Goal: Task Accomplishment & Management: Complete application form

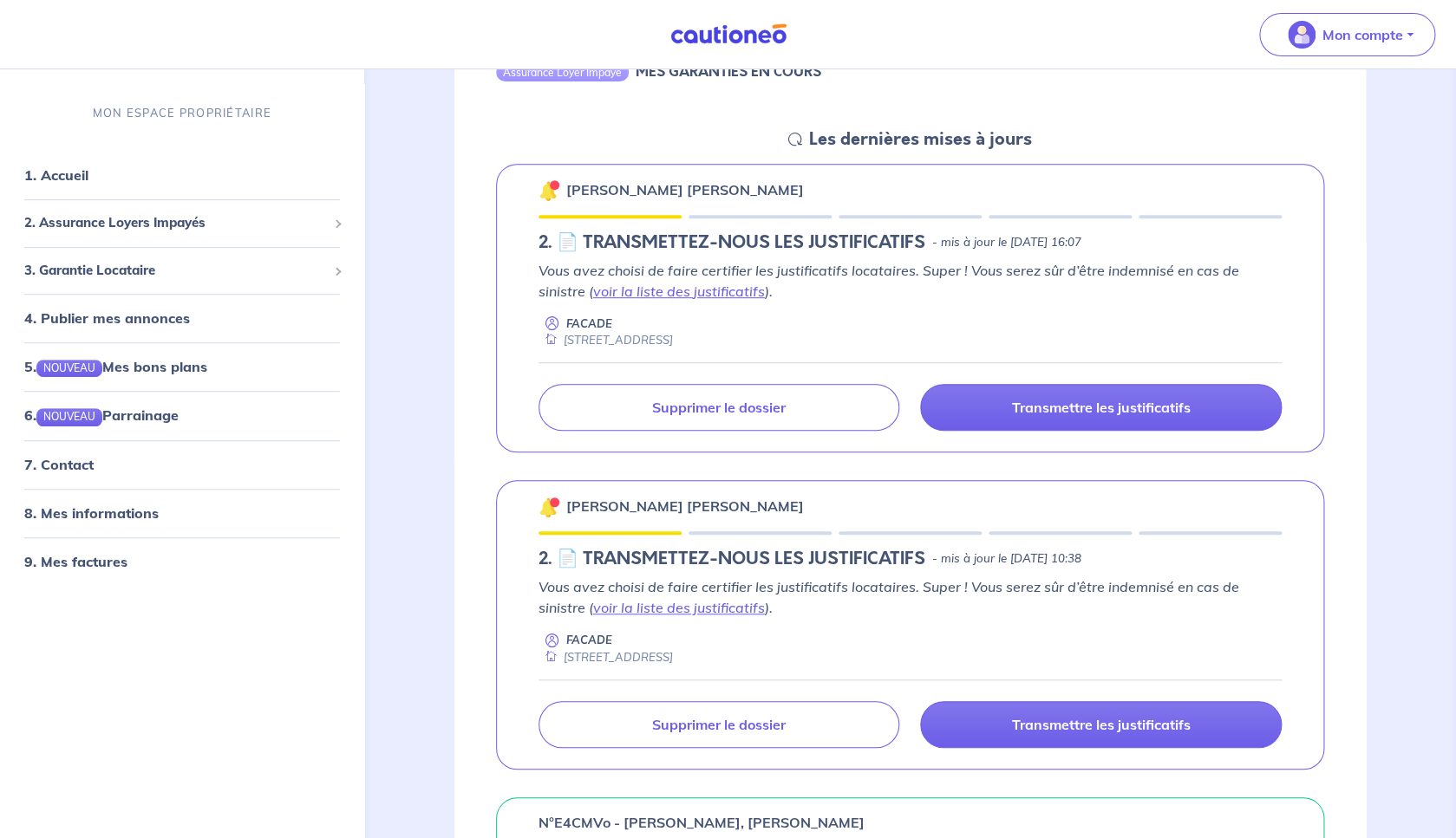
scroll to position [216, 0]
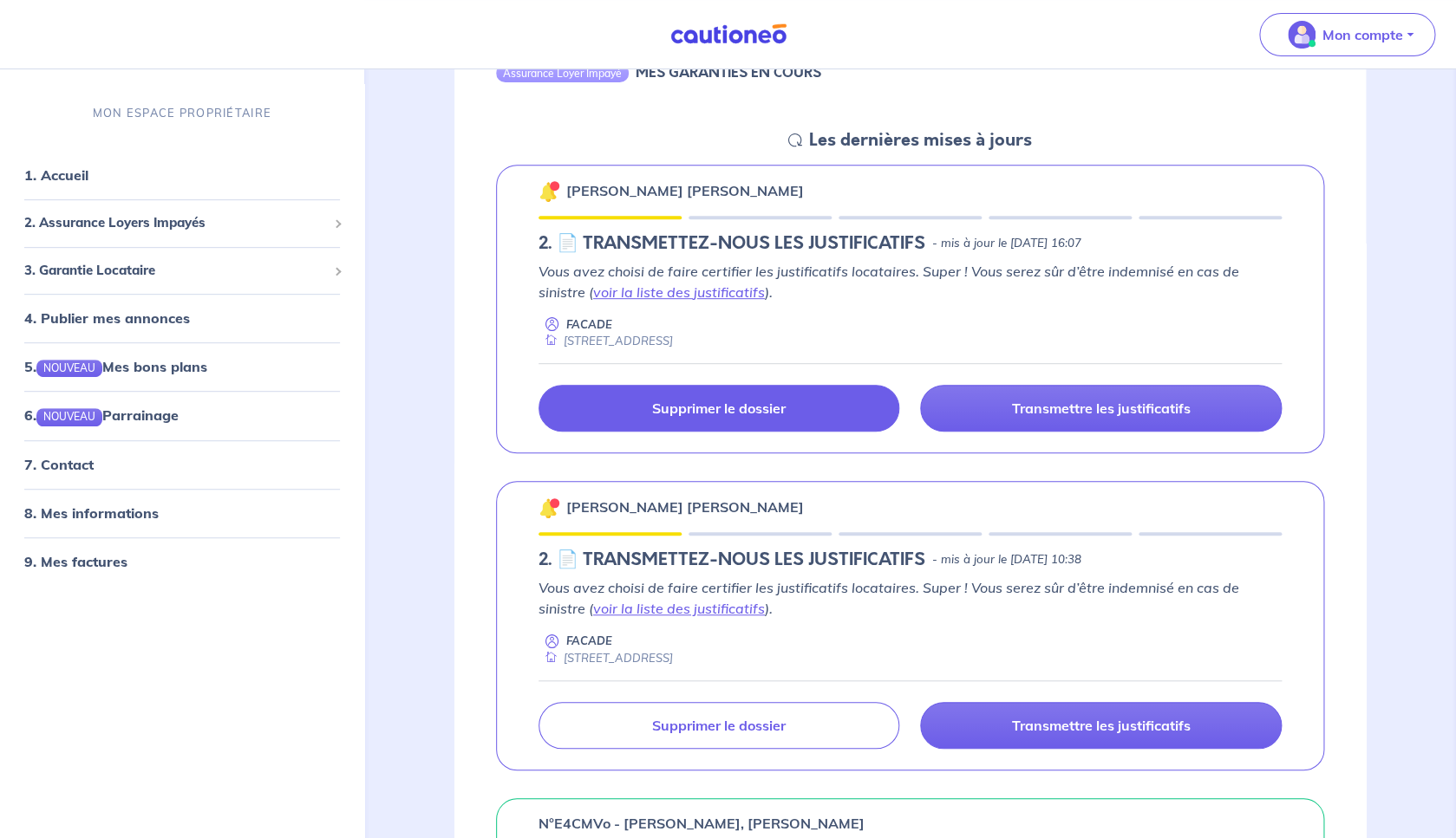
click at [822, 396] on link "Supprimer le dossier" at bounding box center [719, 408] width 362 height 47
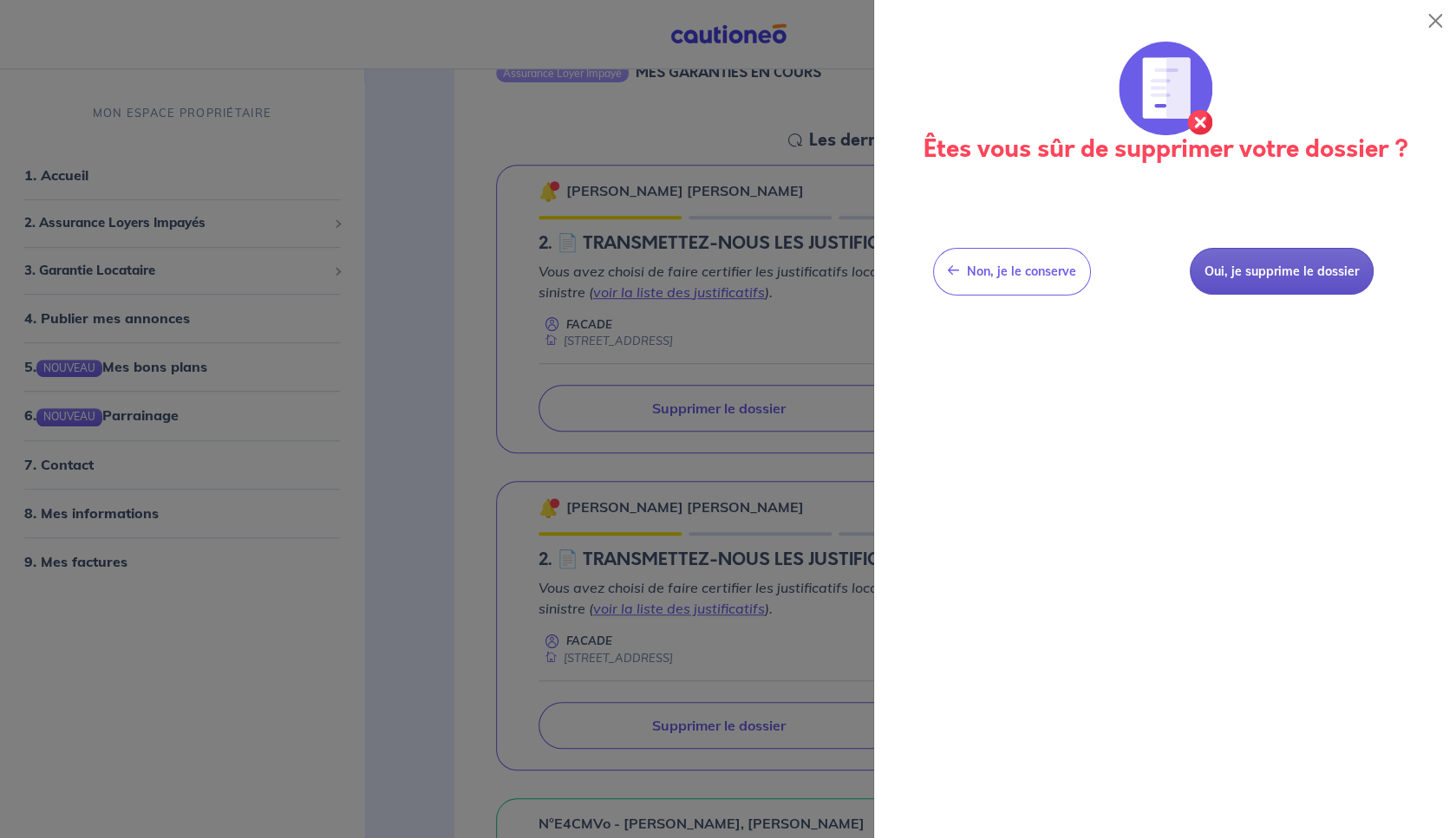
click at [1281, 276] on button "Oui, je supprime le dossier" at bounding box center [1281, 272] width 184 height 48
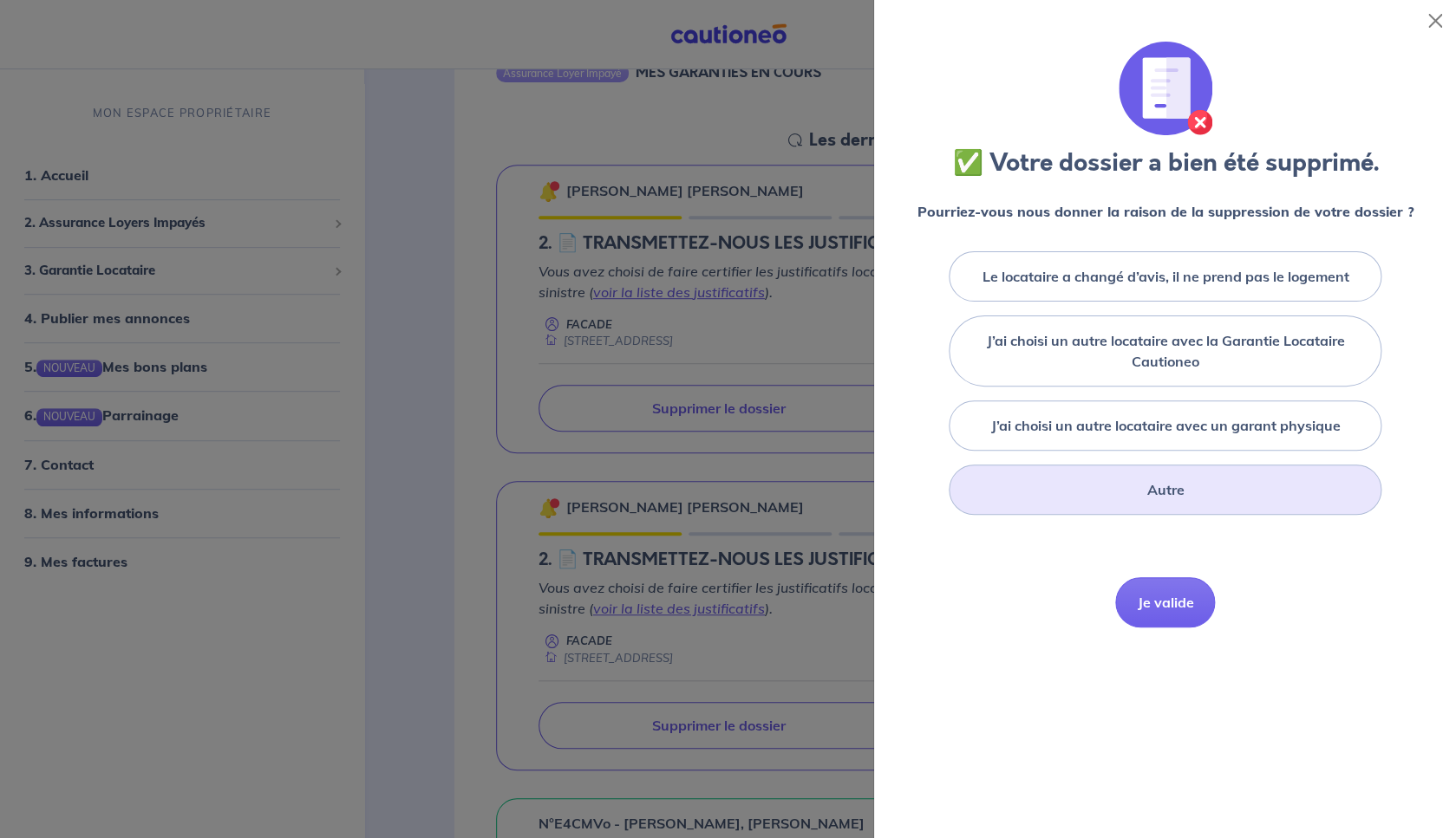
click at [1160, 500] on label "Autre" at bounding box center [1166, 489] width 37 height 20
click at [0, 0] on input "Autre" at bounding box center [0, 0] width 0 height 0
click at [1166, 708] on button "Je valide" at bounding box center [1166, 720] width 100 height 50
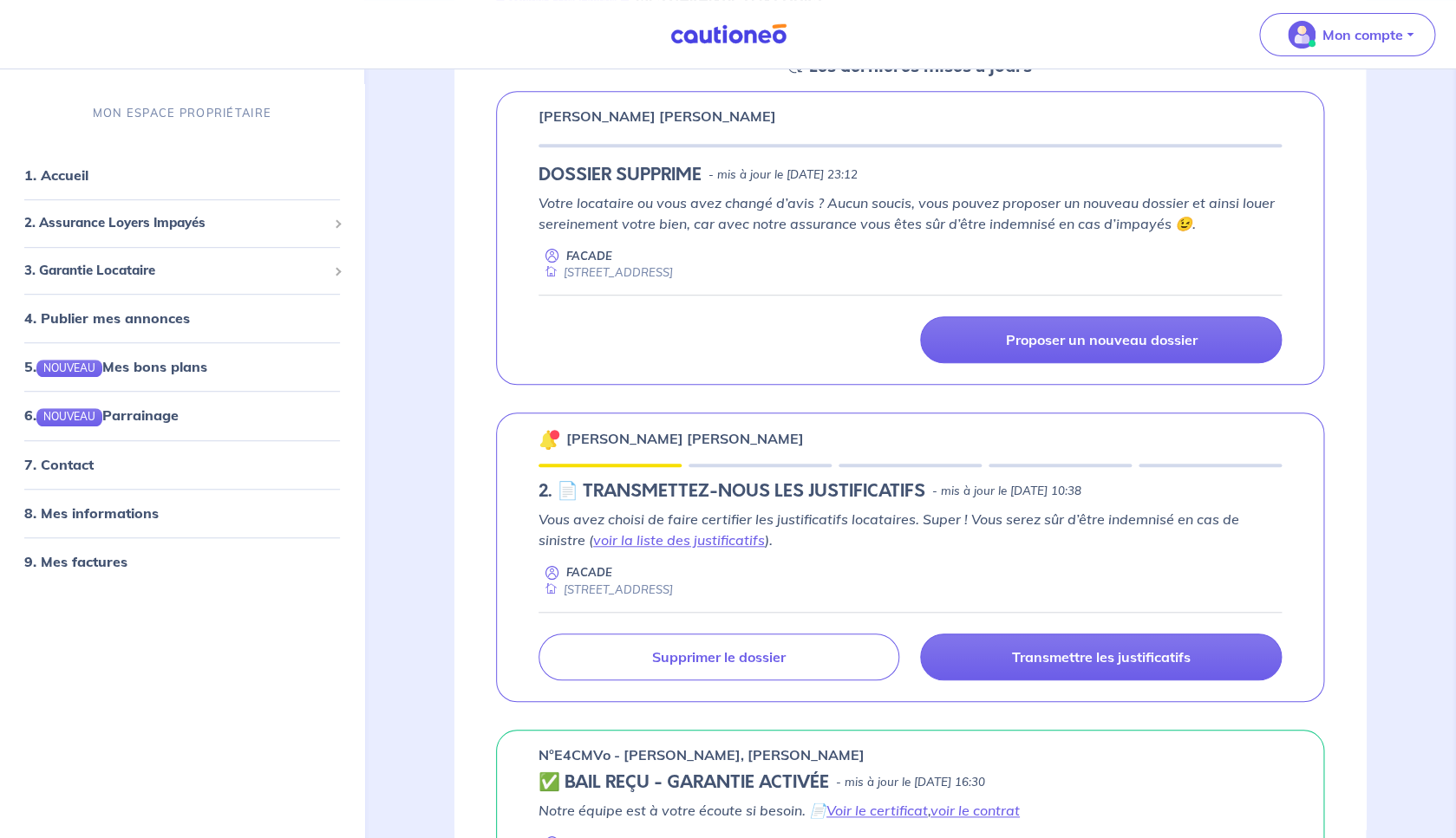
scroll to position [292, 0]
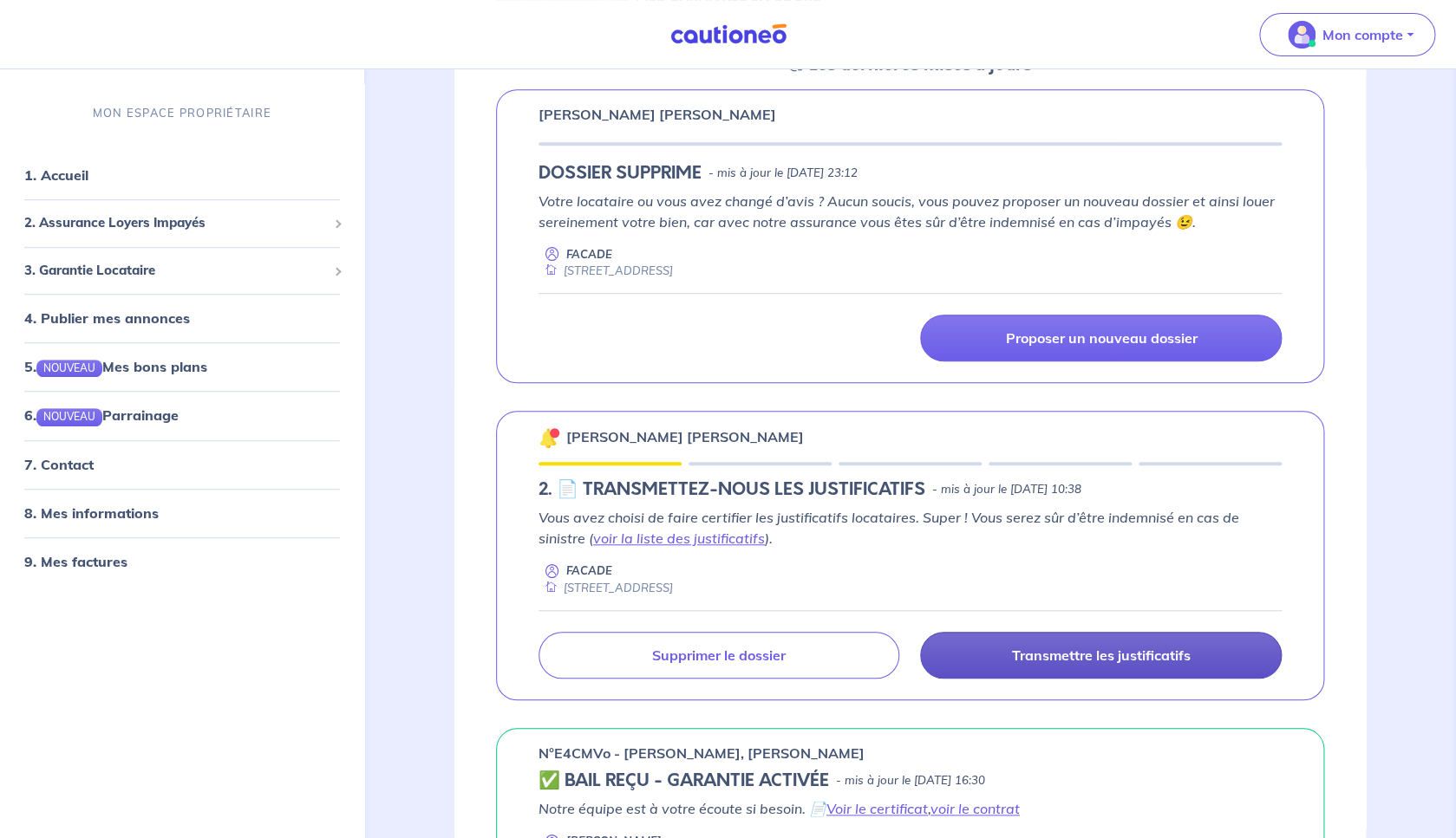
click at [1095, 668] on link "Transmettre les justificatifs" at bounding box center [1101, 655] width 362 height 47
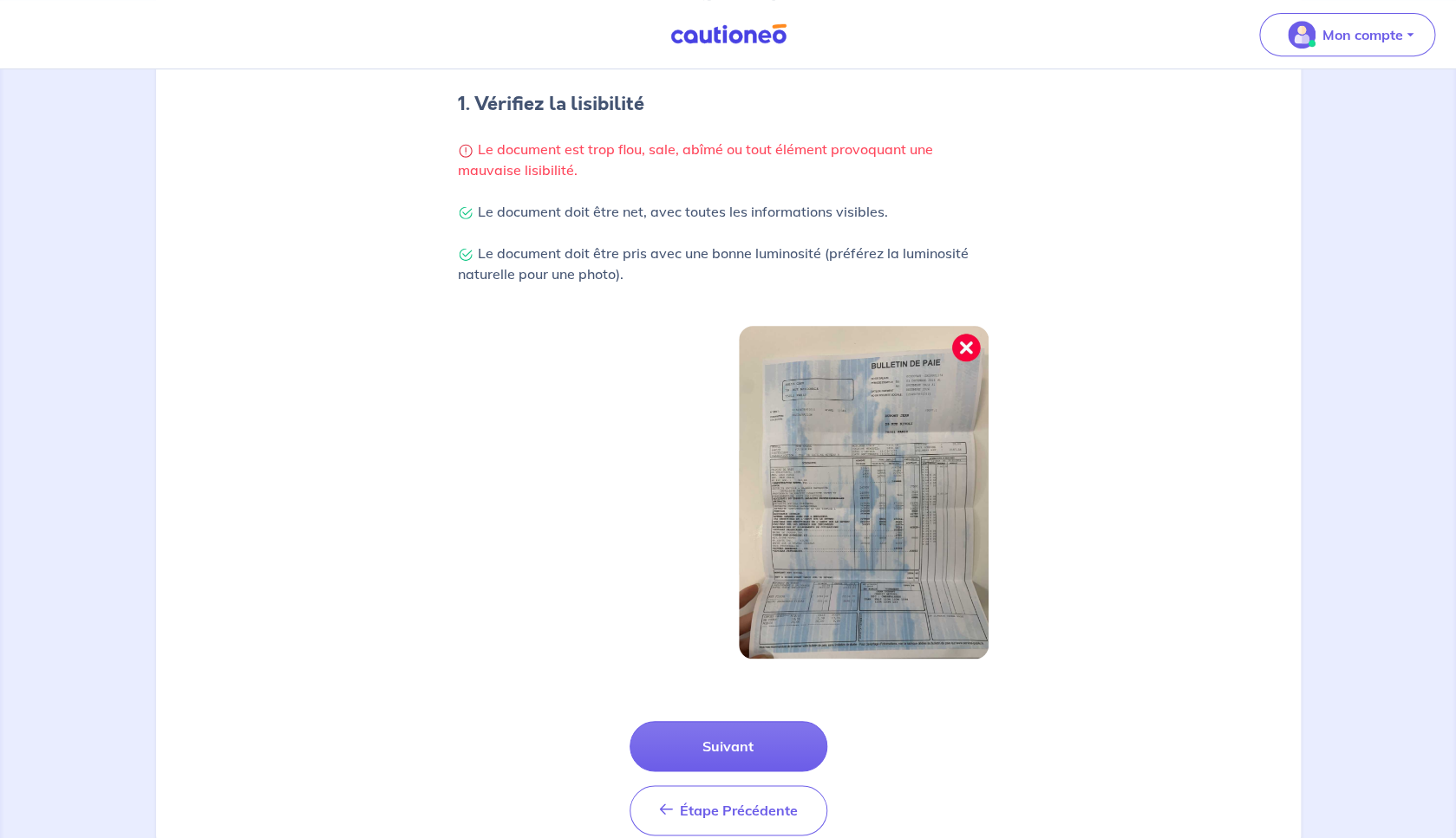
scroll to position [403, 0]
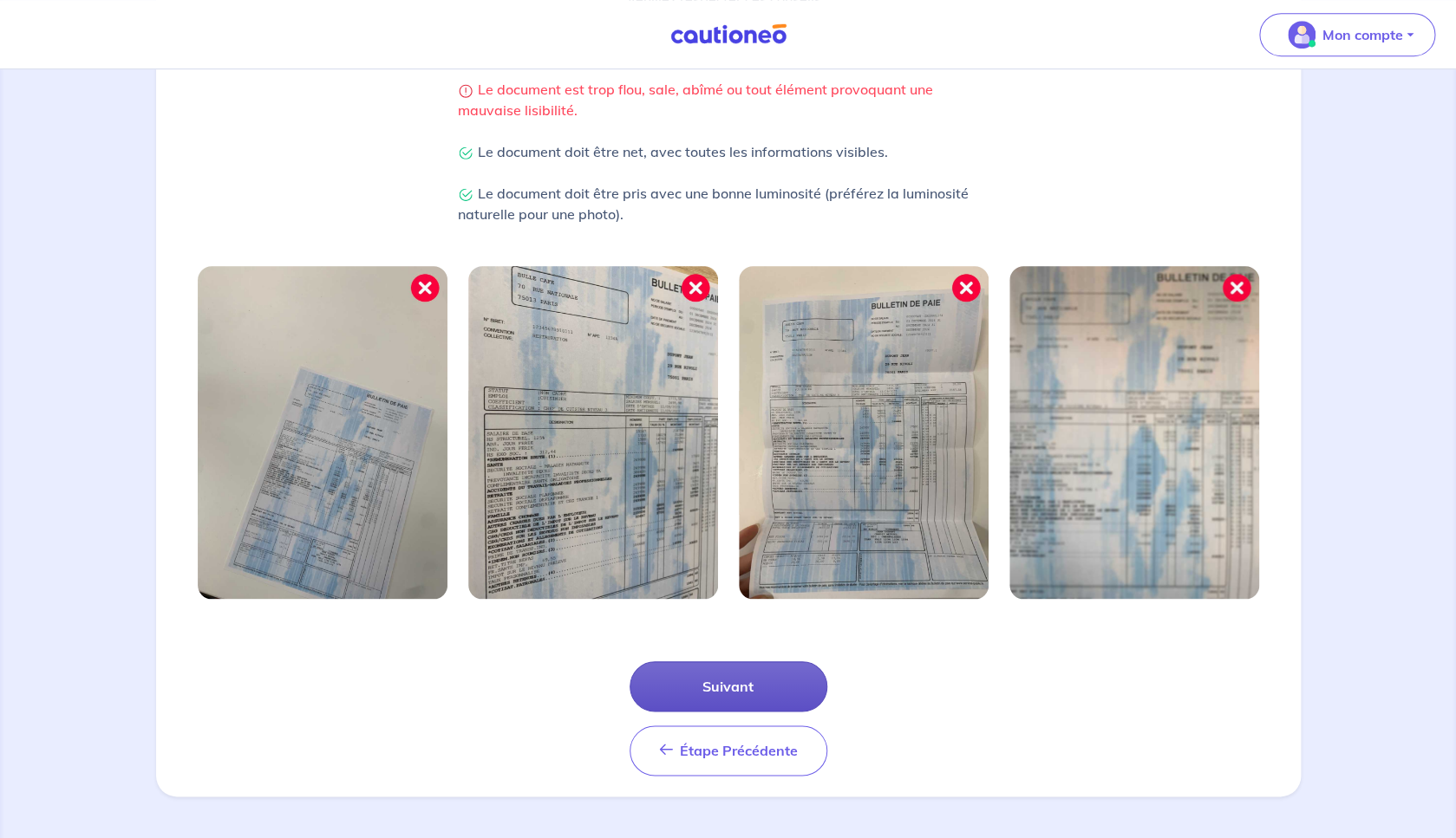
click at [774, 703] on button "Suivant" at bounding box center [729, 687] width 198 height 50
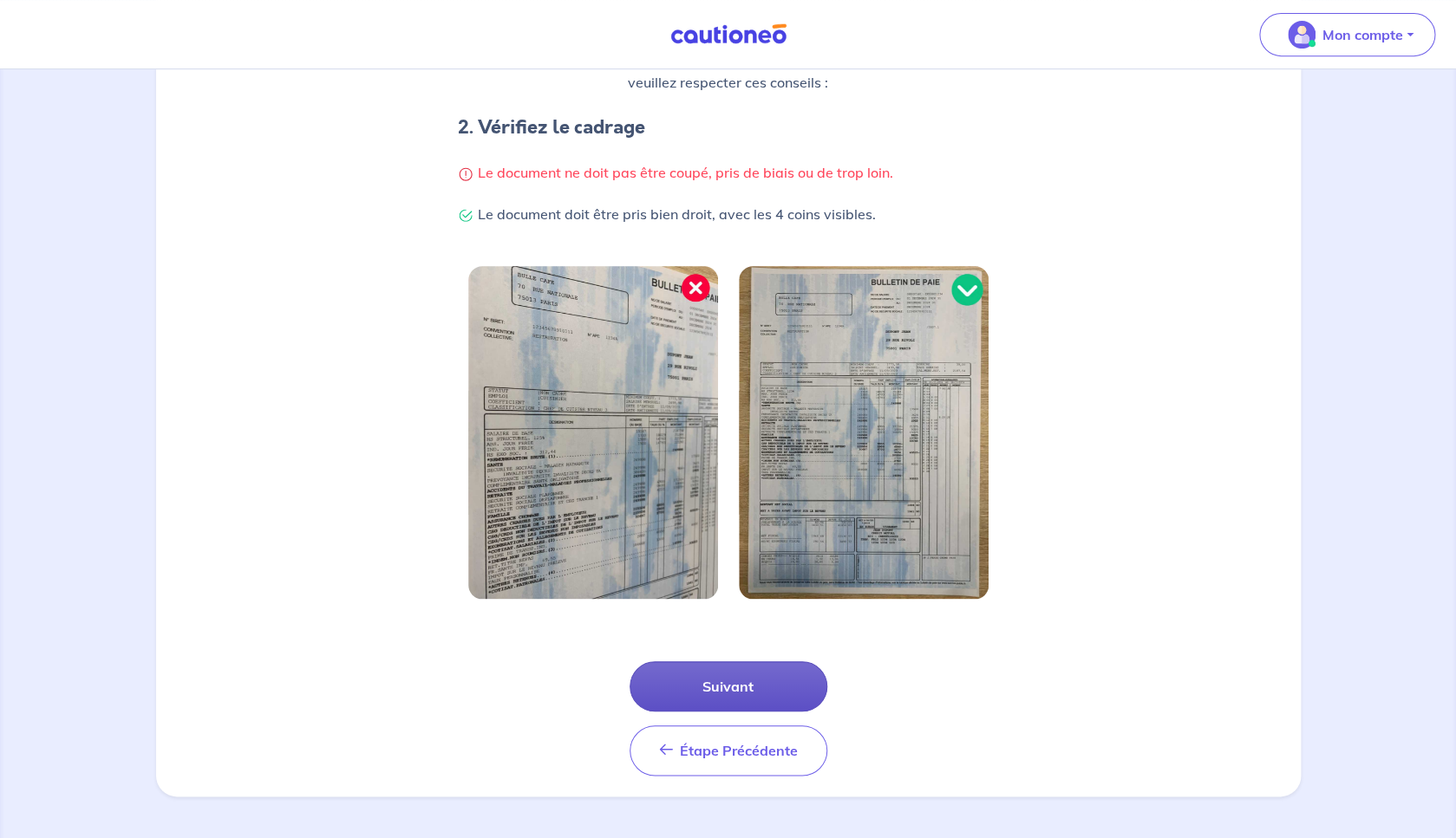
scroll to position [318, 0]
click at [773, 692] on button "Suivant" at bounding box center [729, 688] width 198 height 50
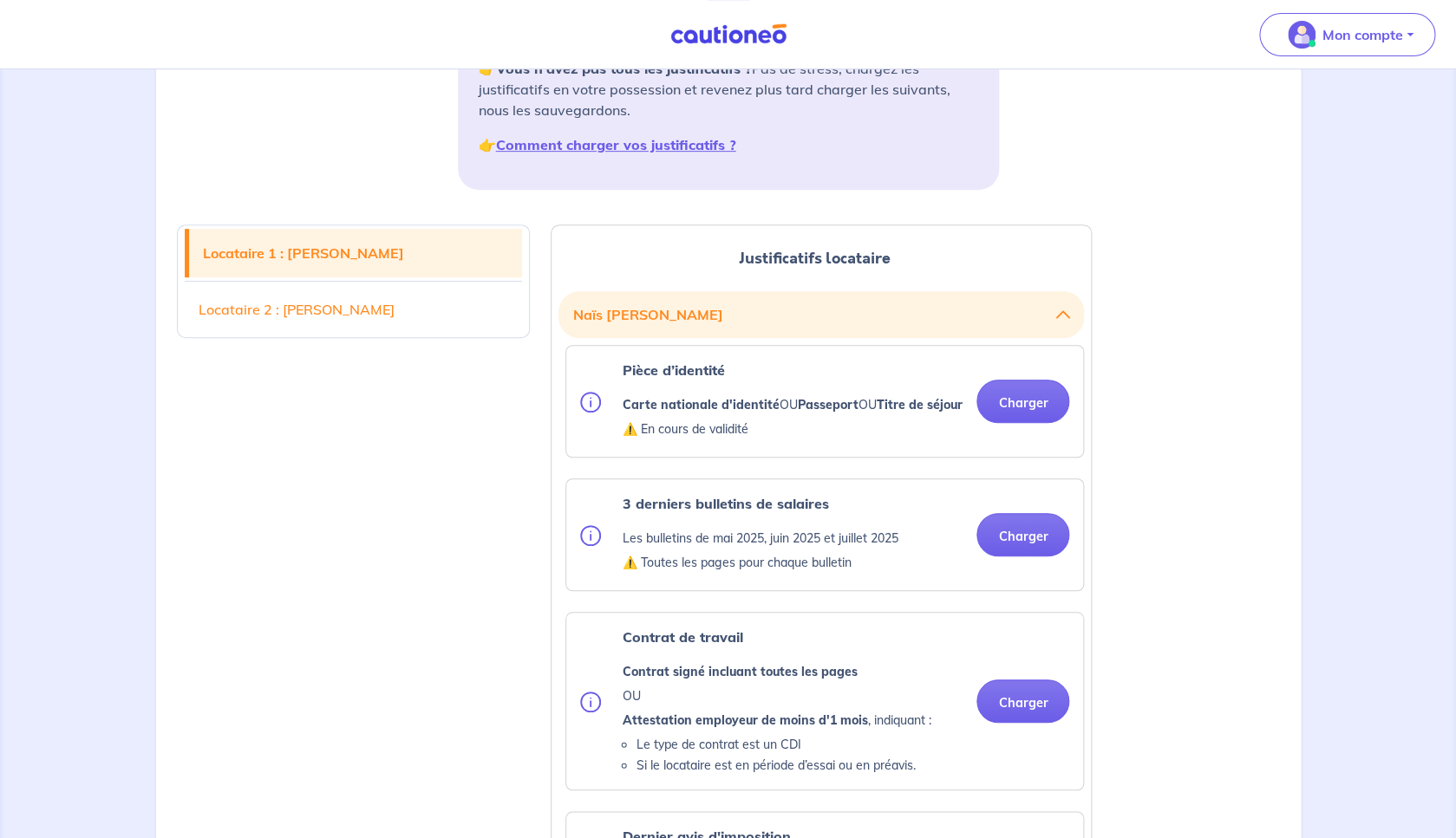
scroll to position [299, 0]
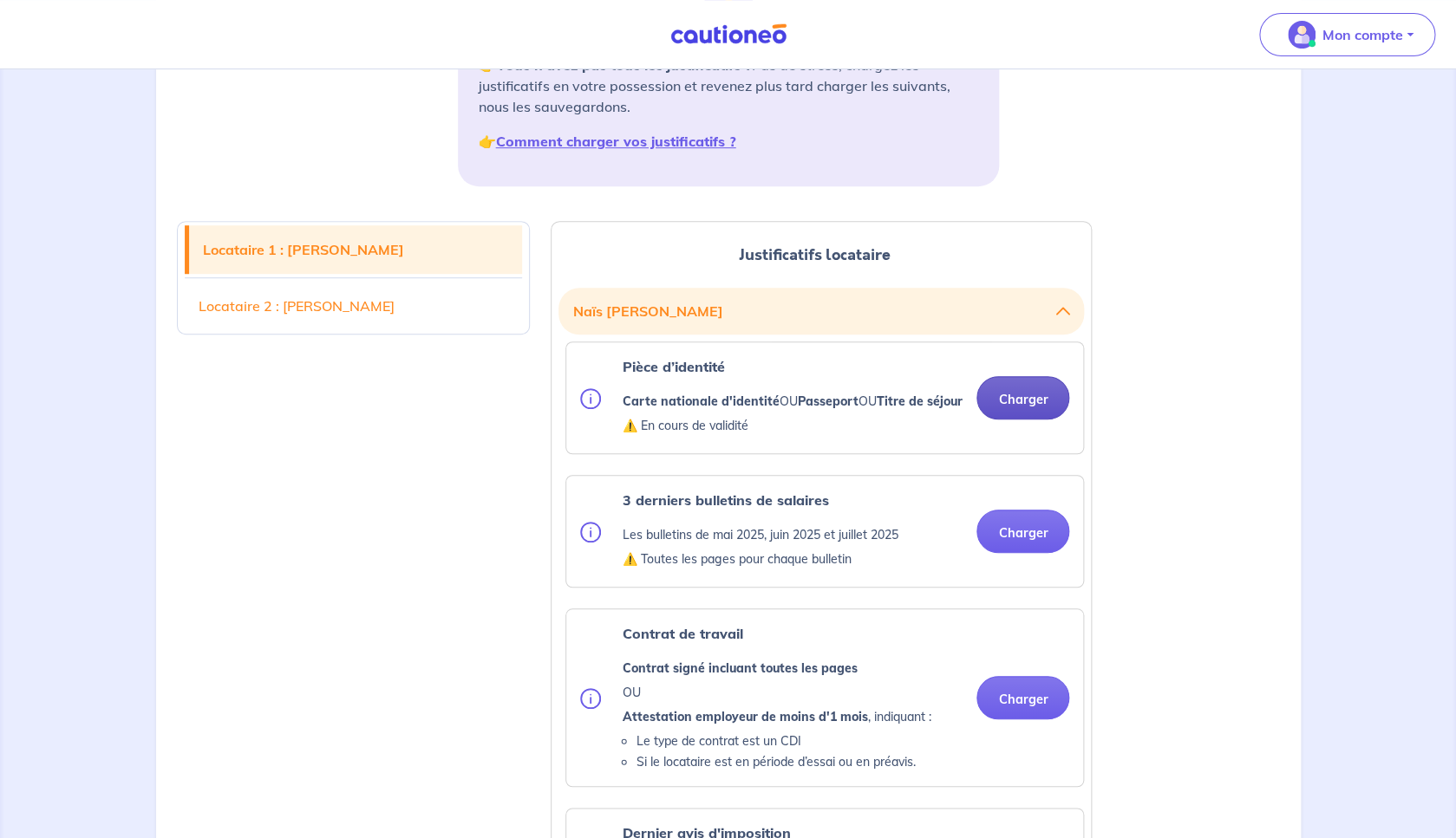
click at [1043, 413] on button "Charger" at bounding box center [1023, 397] width 93 height 44
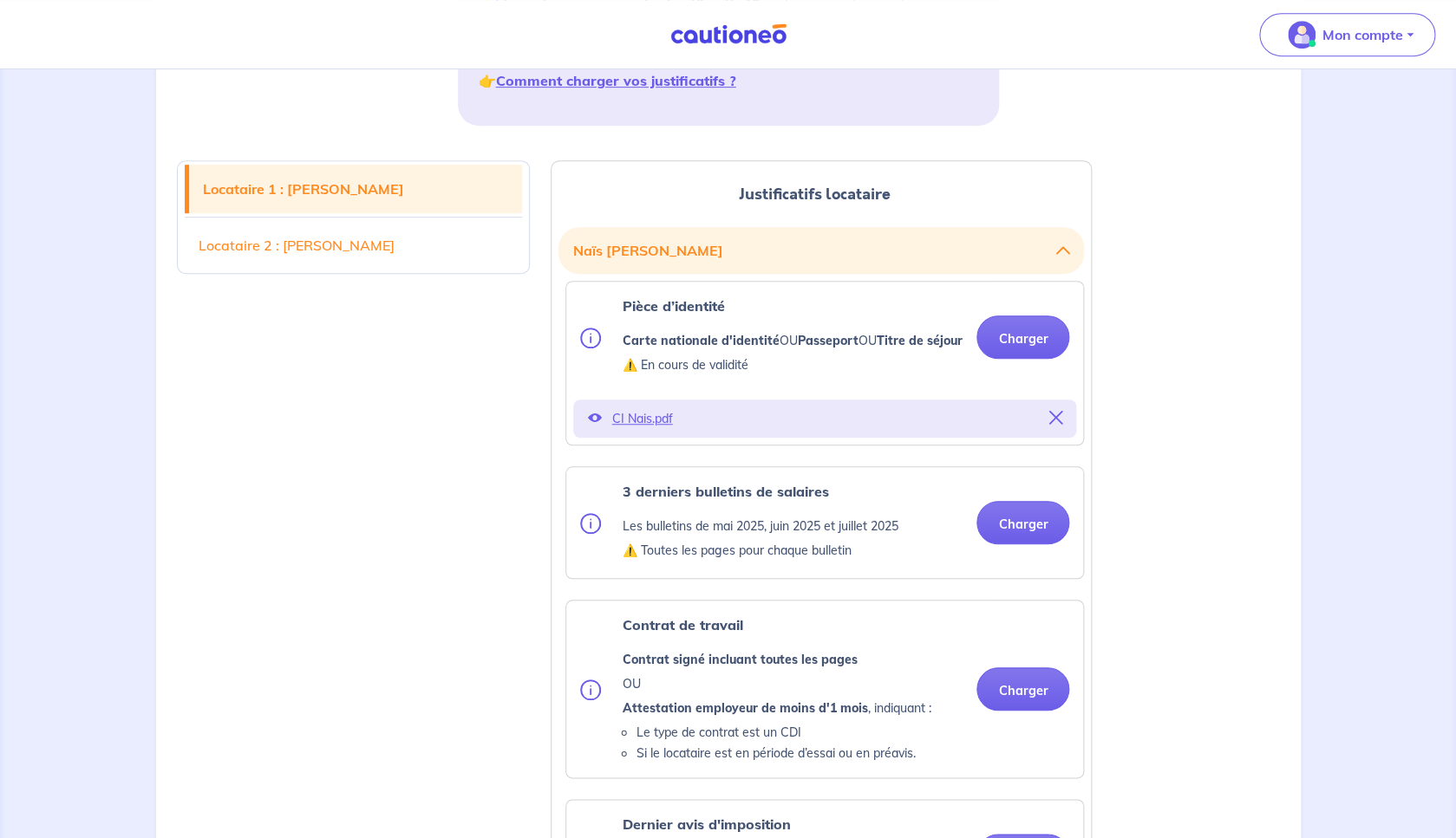
scroll to position [362, 0]
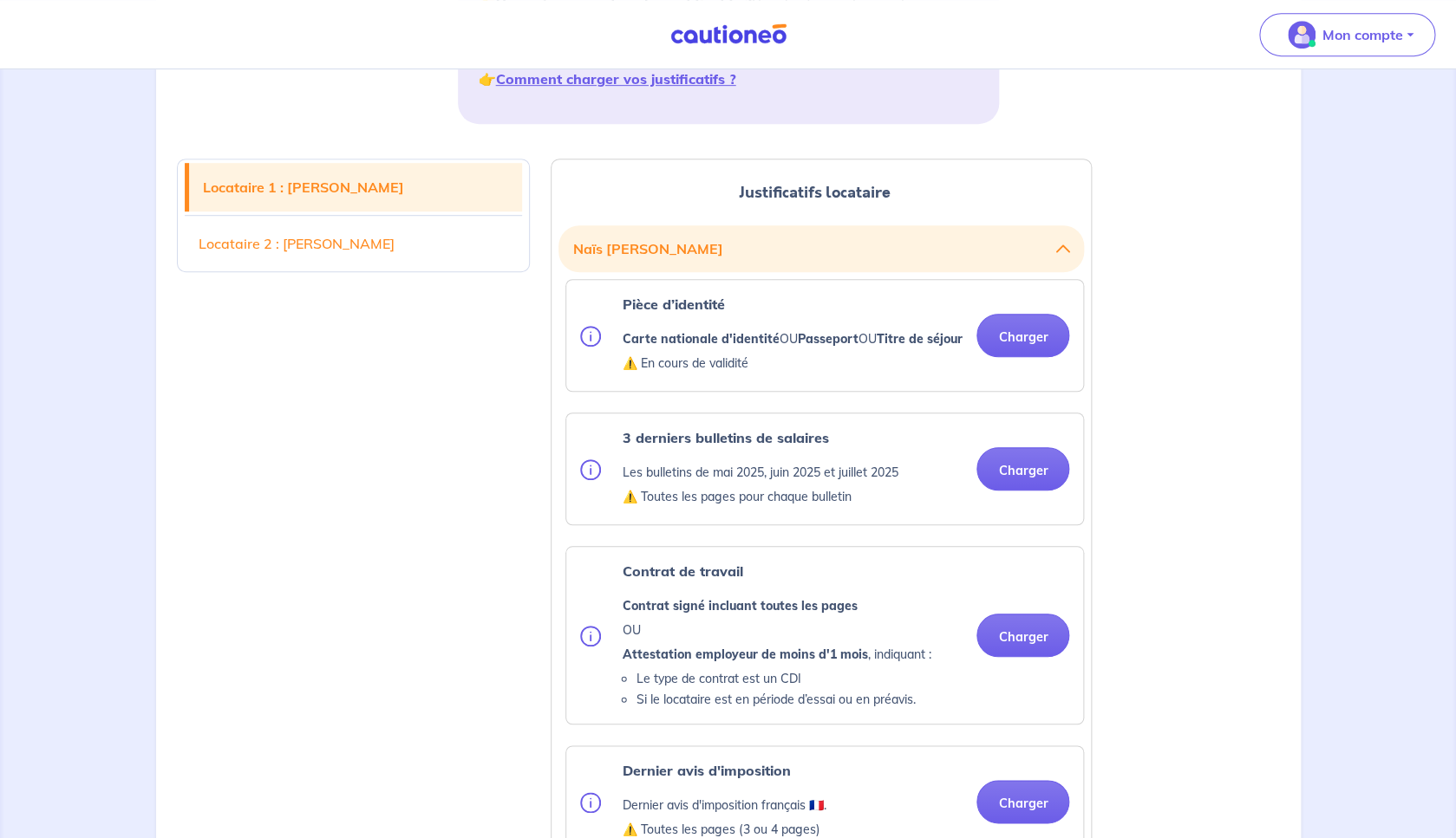
click at [1003, 525] on div "3 derniers bulletins de salaires Les bulletins de mai 2025, juin 2025 et juille…" at bounding box center [825, 468] width 517 height 111
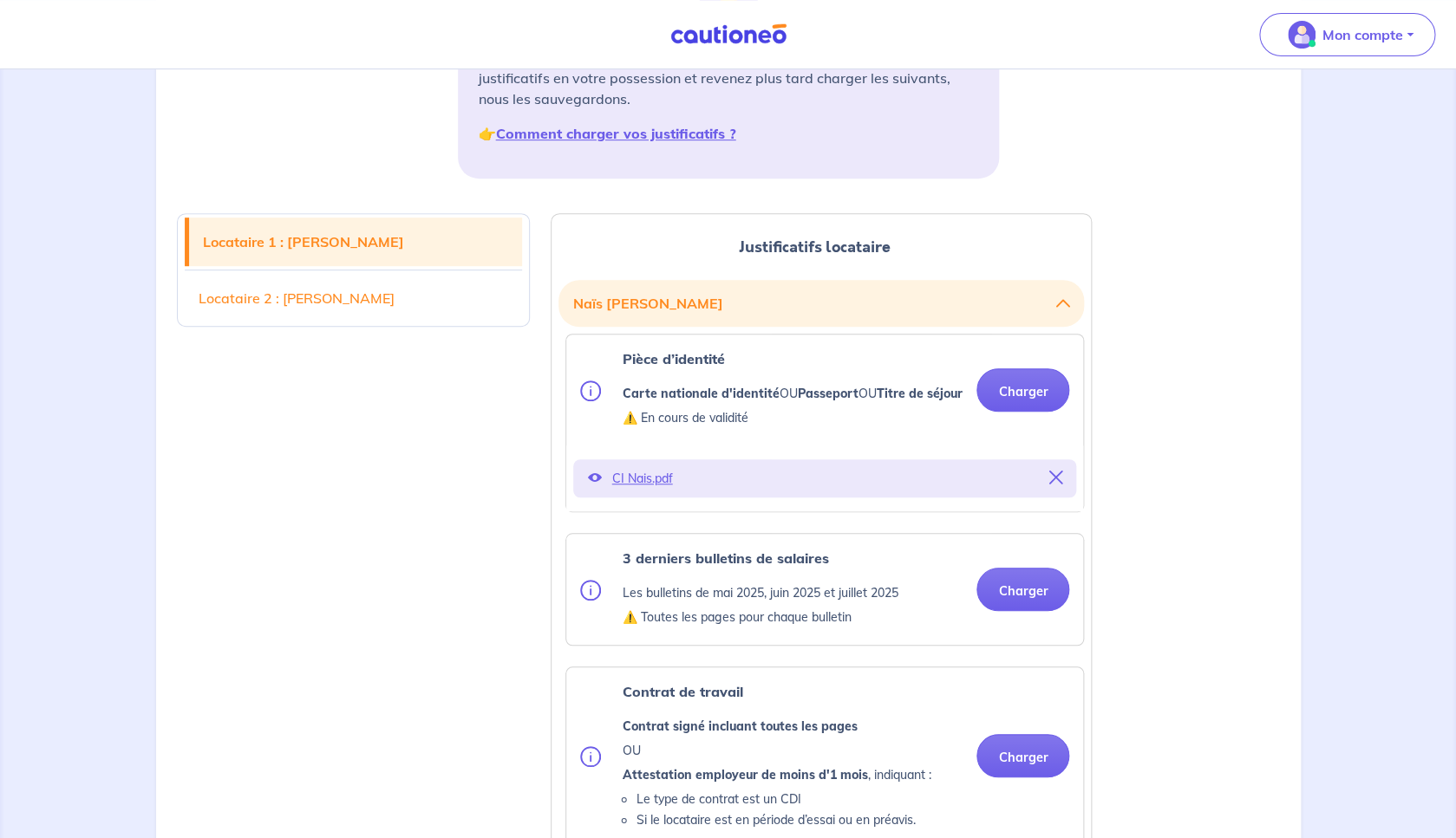
scroll to position [308, 0]
click at [995, 593] on button "Charger" at bounding box center [1023, 588] width 93 height 44
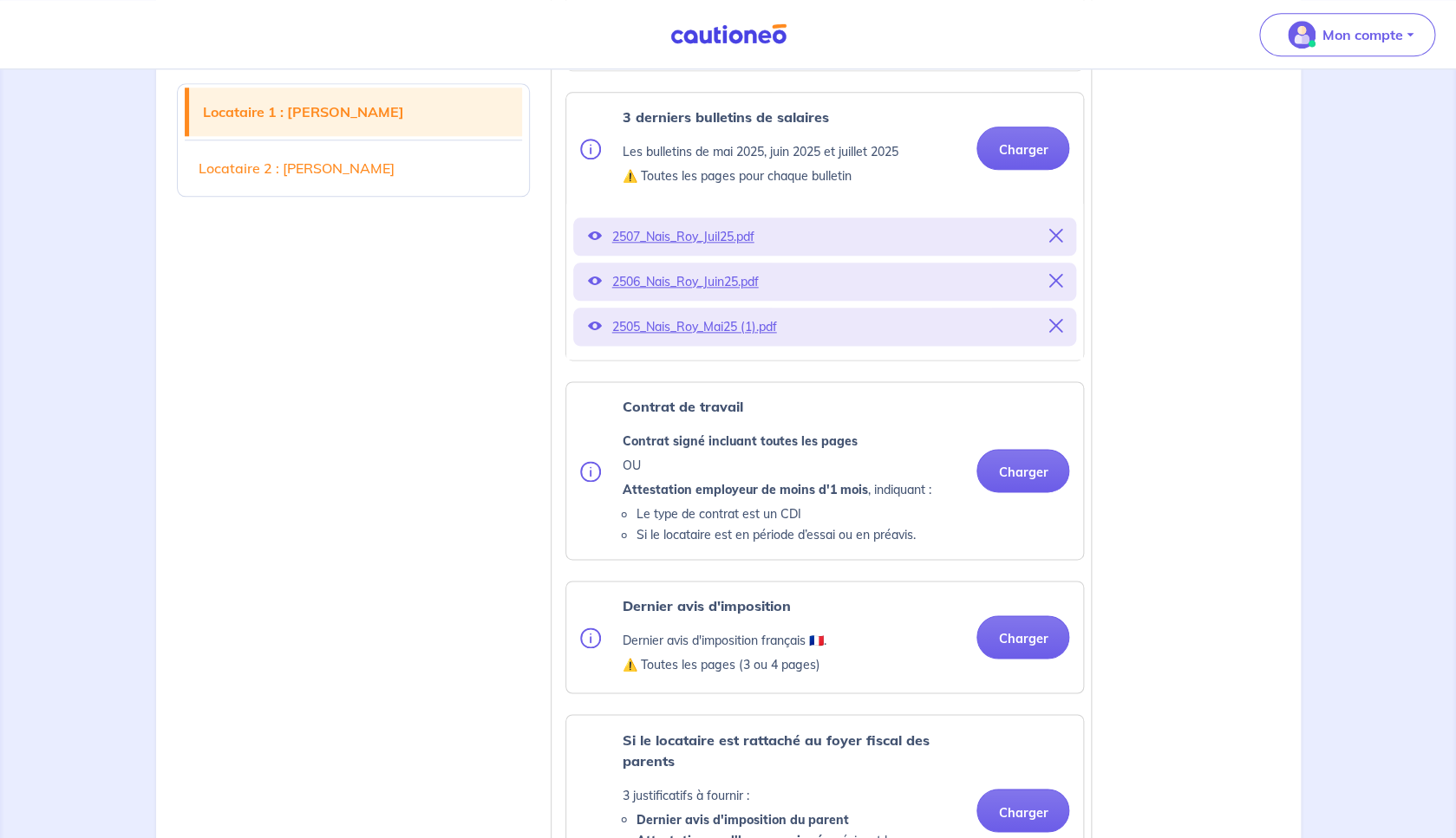
scroll to position [756, 0]
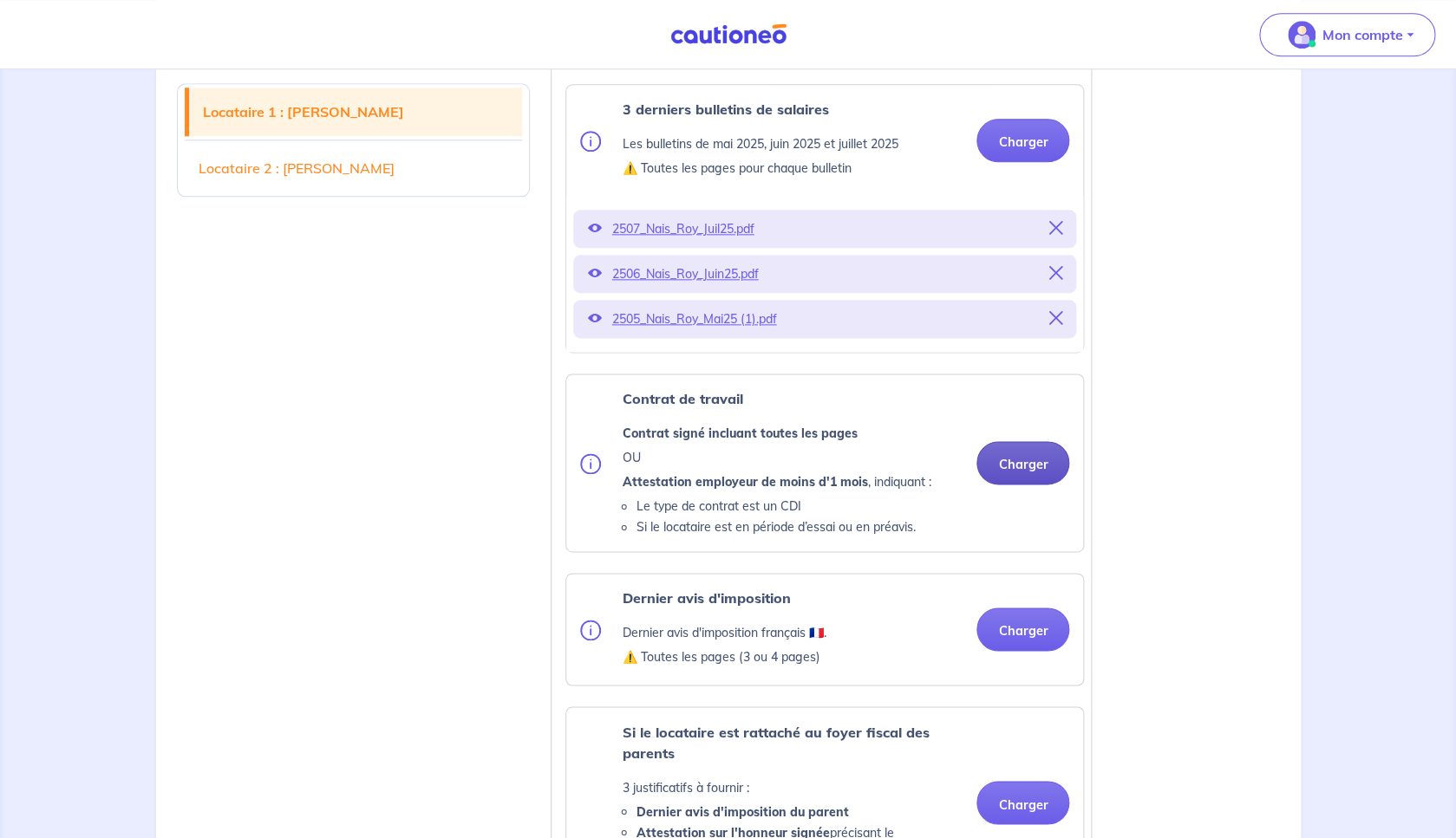
click at [1038, 484] on button "Charger" at bounding box center [1023, 462] width 93 height 44
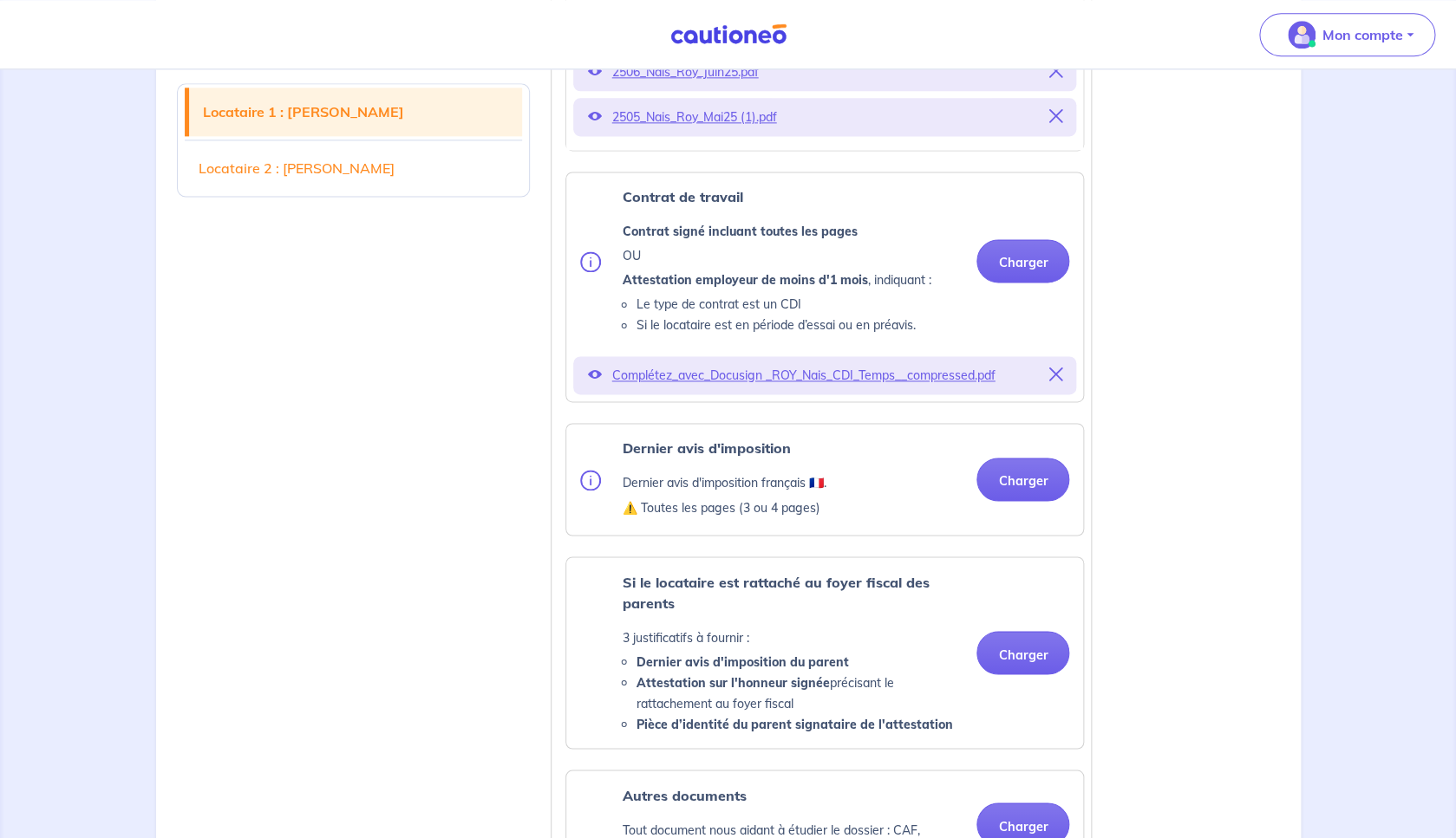
scroll to position [957, 0]
click at [1043, 520] on ul "Pièce d’identité Carte nationale d'identité OU Passeport OU Titre de séjour ⚠️ …" at bounding box center [822, 399] width 526 height 1430
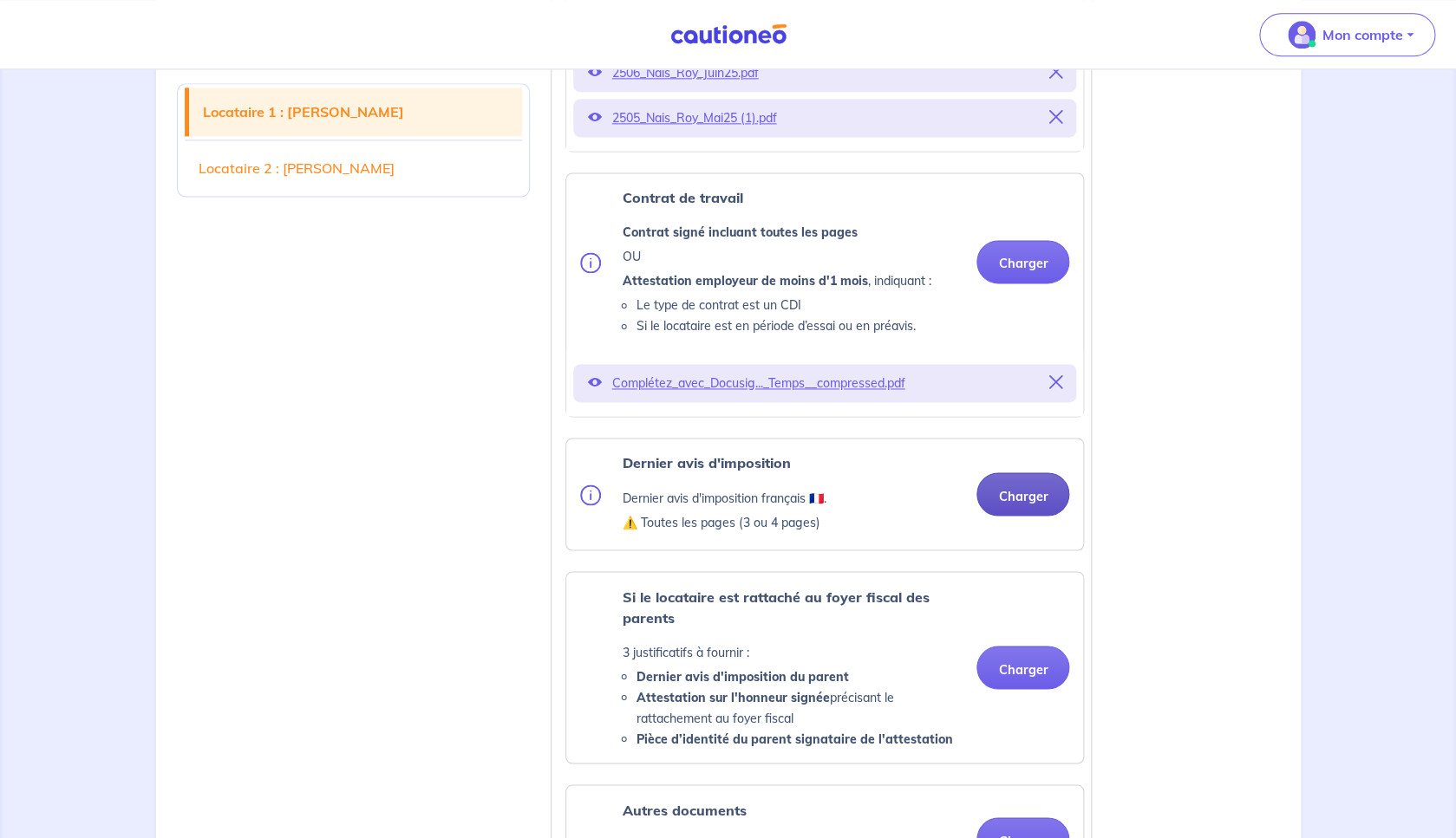
click at [1031, 509] on button "Charger" at bounding box center [1023, 493] width 93 height 44
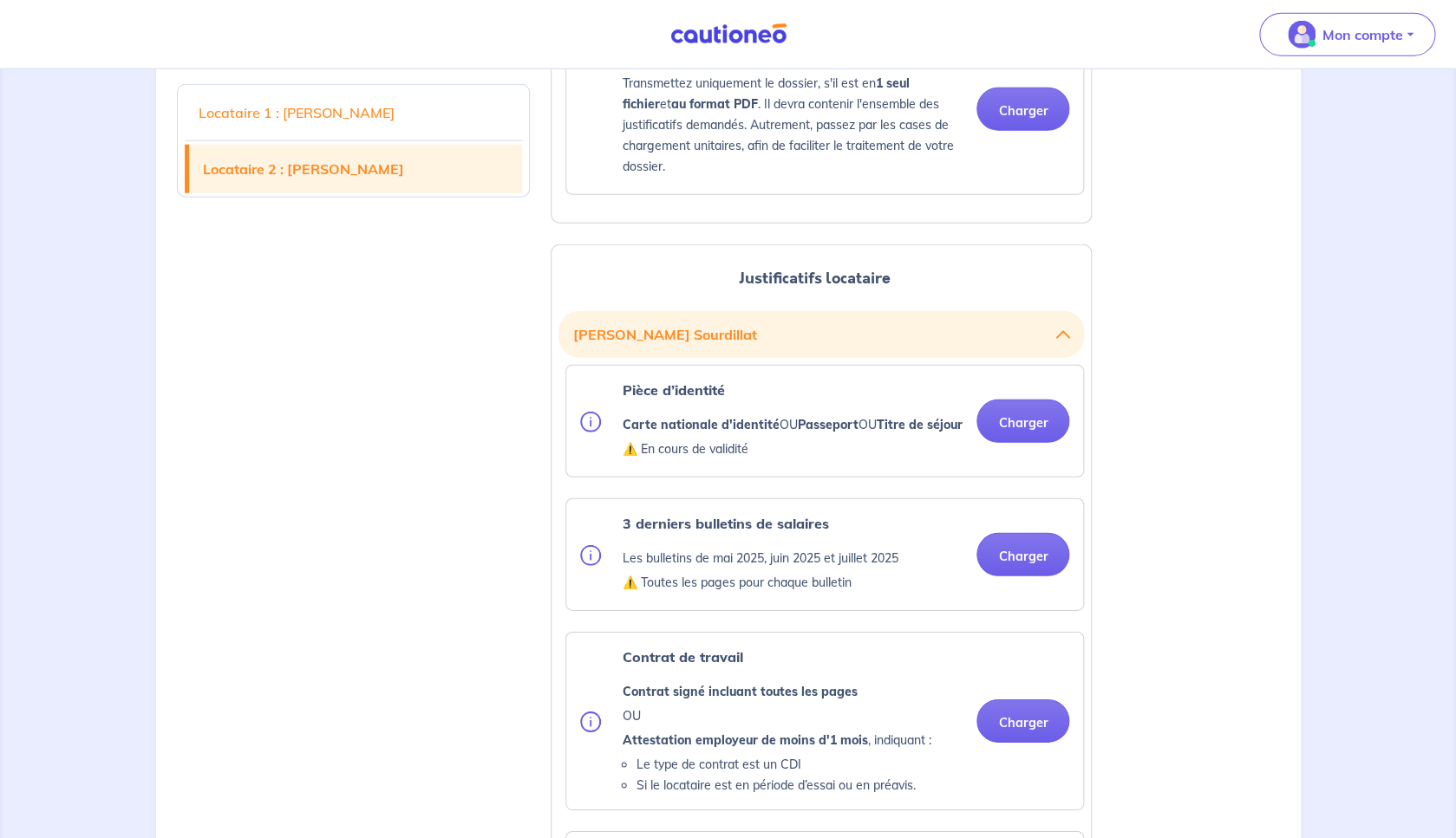
scroll to position [1955, 0]
click at [1049, 443] on button "Charger" at bounding box center [1023, 422] width 93 height 44
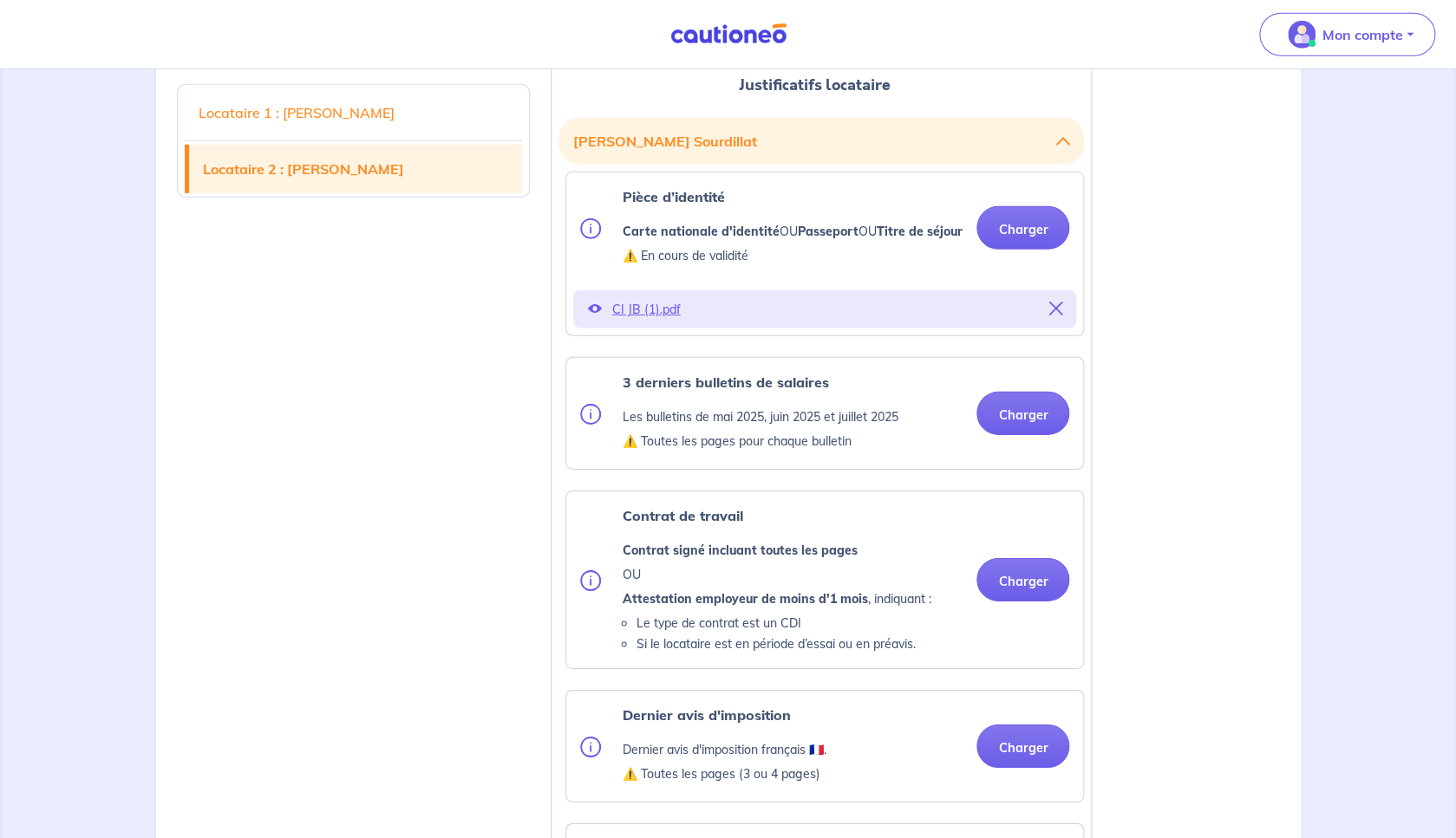
scroll to position [2155, 0]
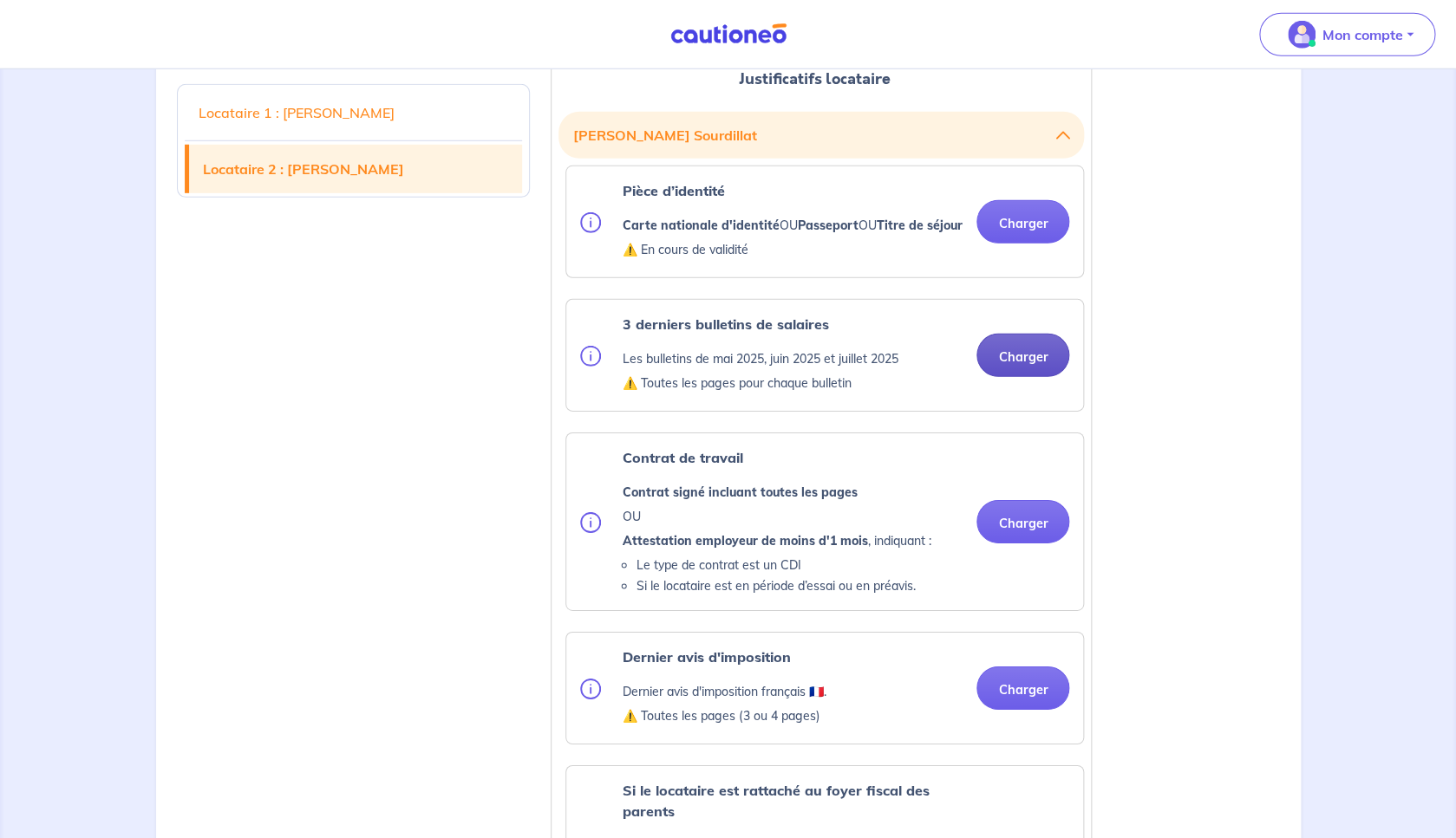
click at [1023, 377] on button "Charger" at bounding box center [1023, 355] width 93 height 44
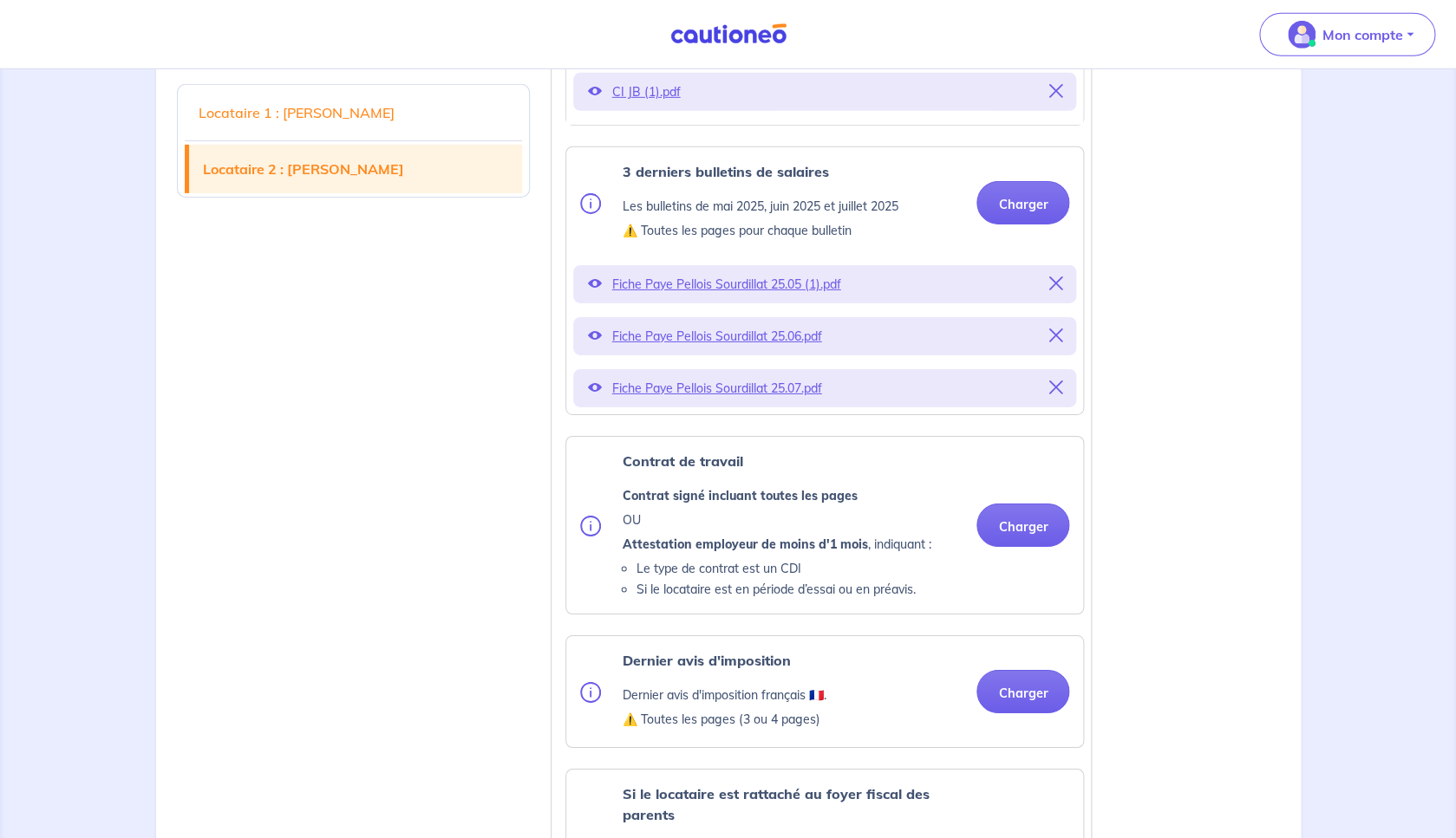
scroll to position [2389, 0]
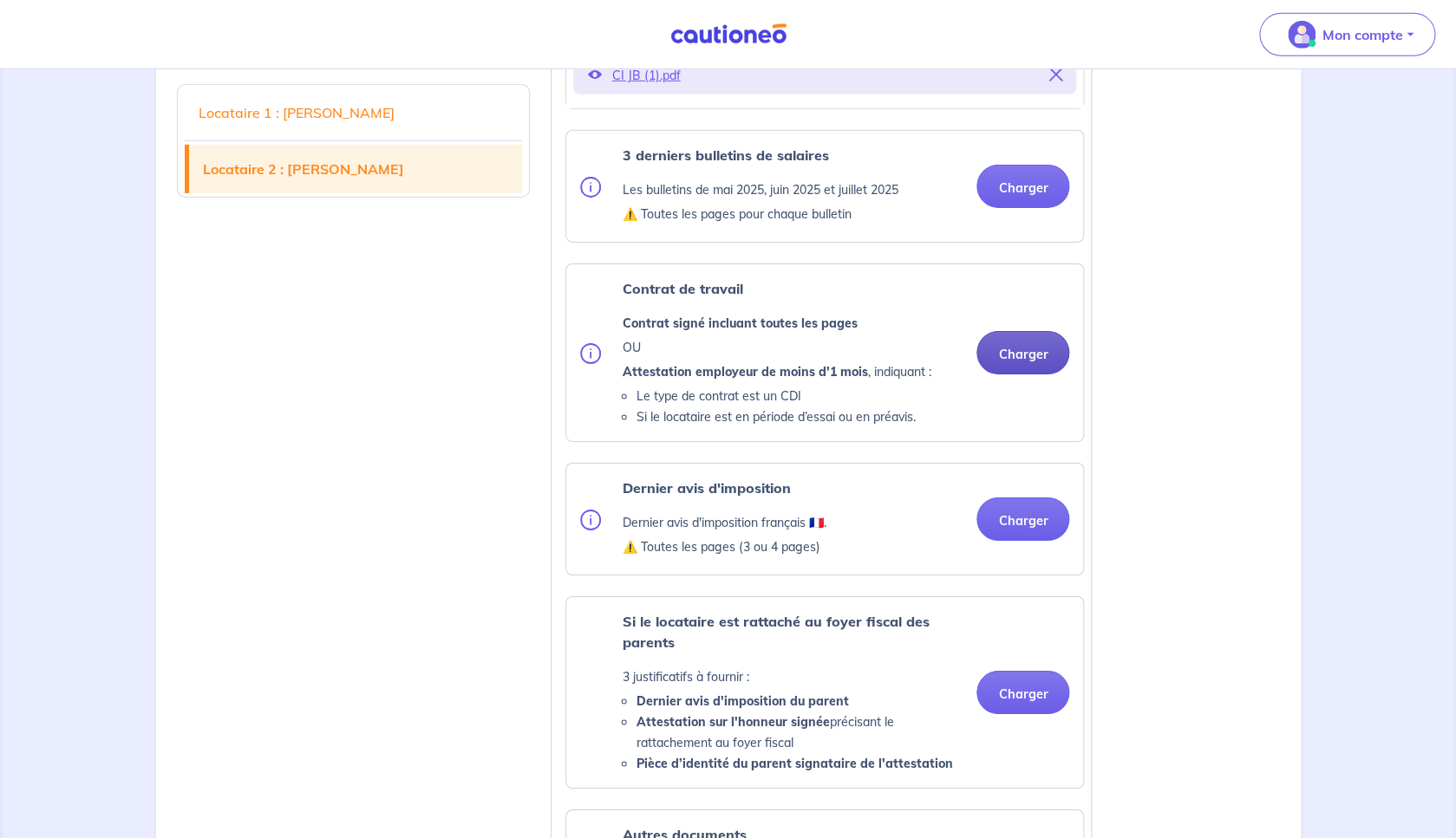
click at [1024, 374] on button "Charger" at bounding box center [1023, 353] width 93 height 44
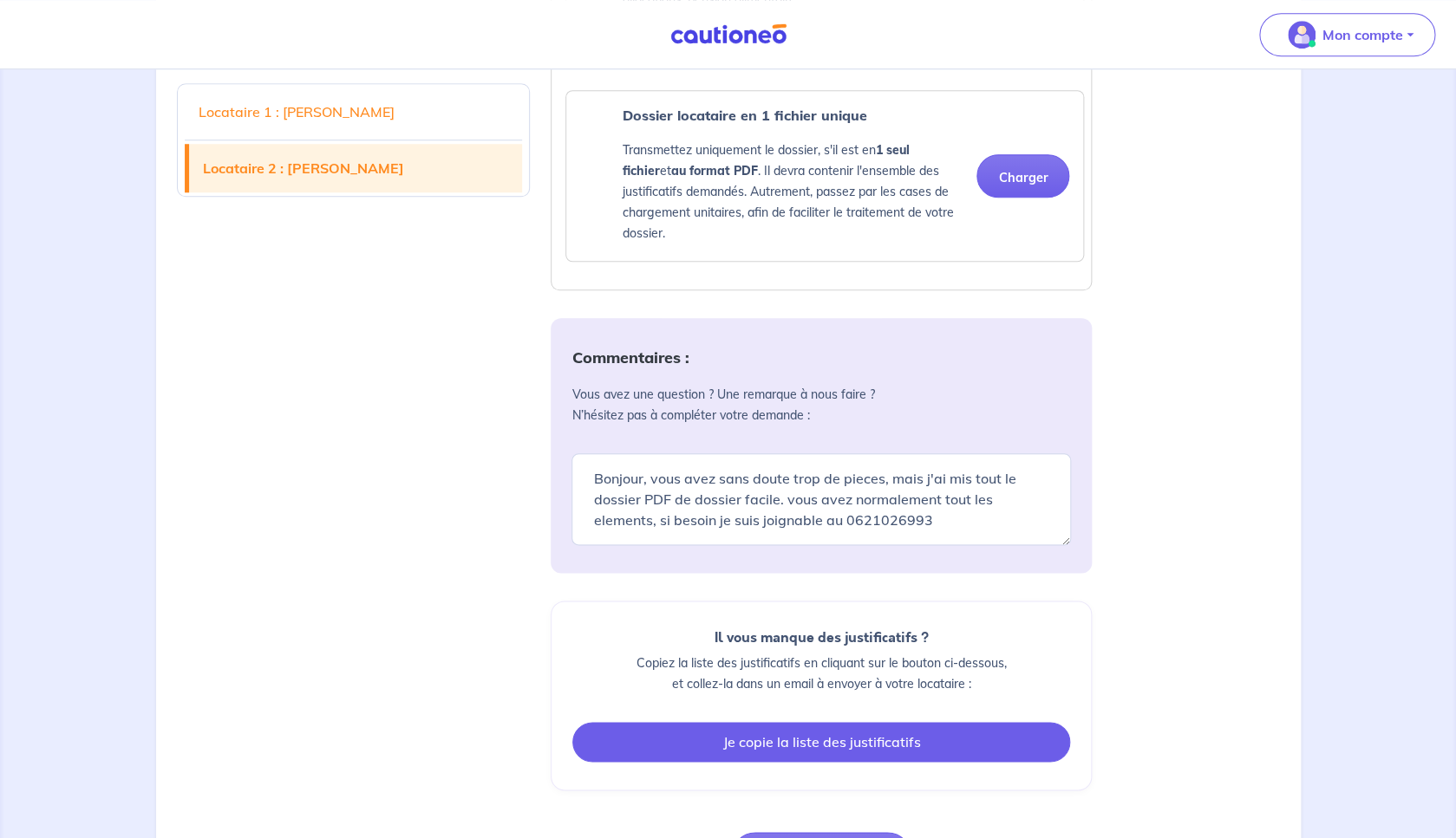
scroll to position [3697, 0]
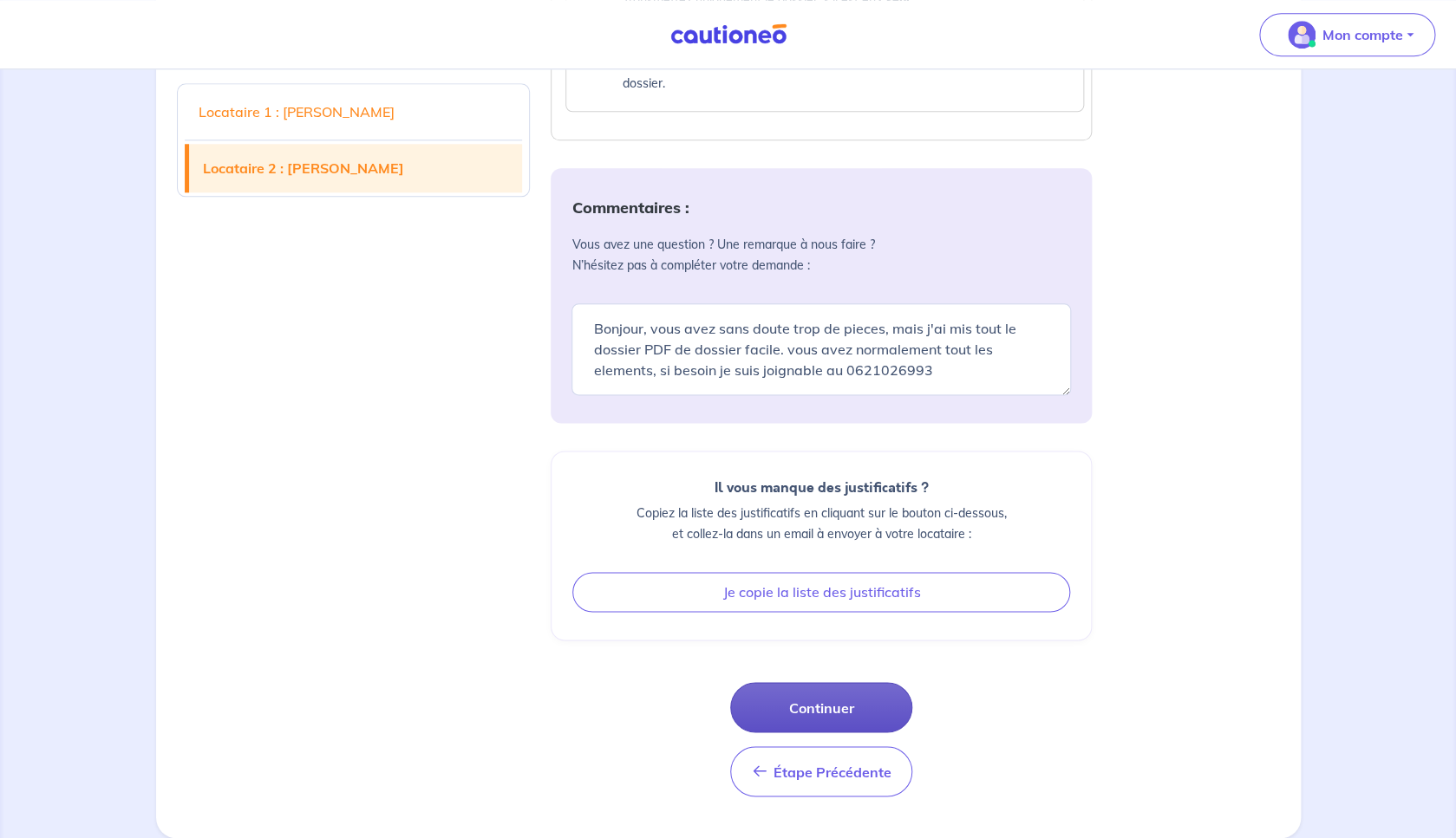
click at [822, 705] on button "Continuer" at bounding box center [822, 707] width 182 height 50
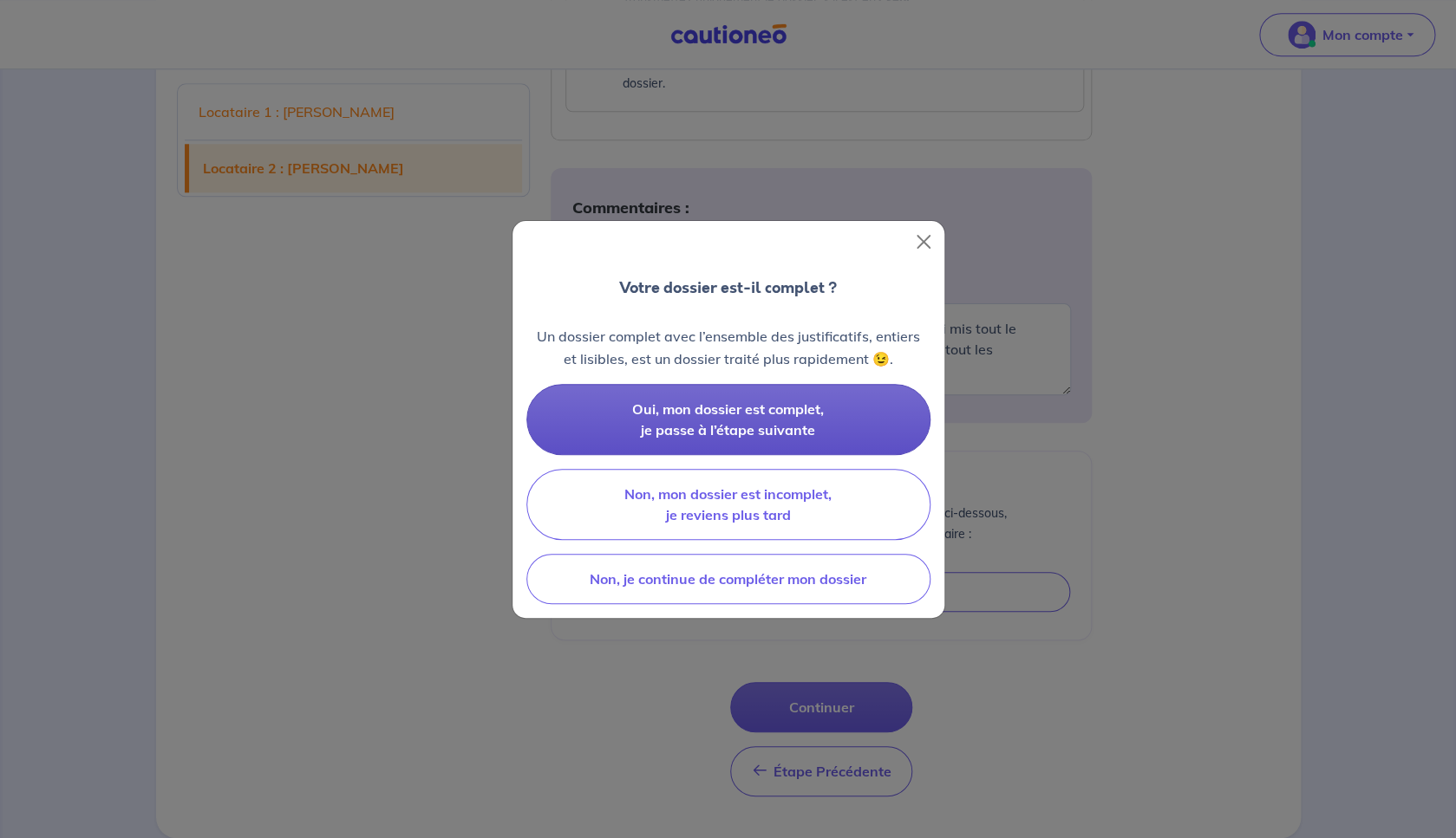
click at [821, 417] on span "Oui, mon dossier est complet, je passe à l’étape suivante" at bounding box center [728, 419] width 192 height 38
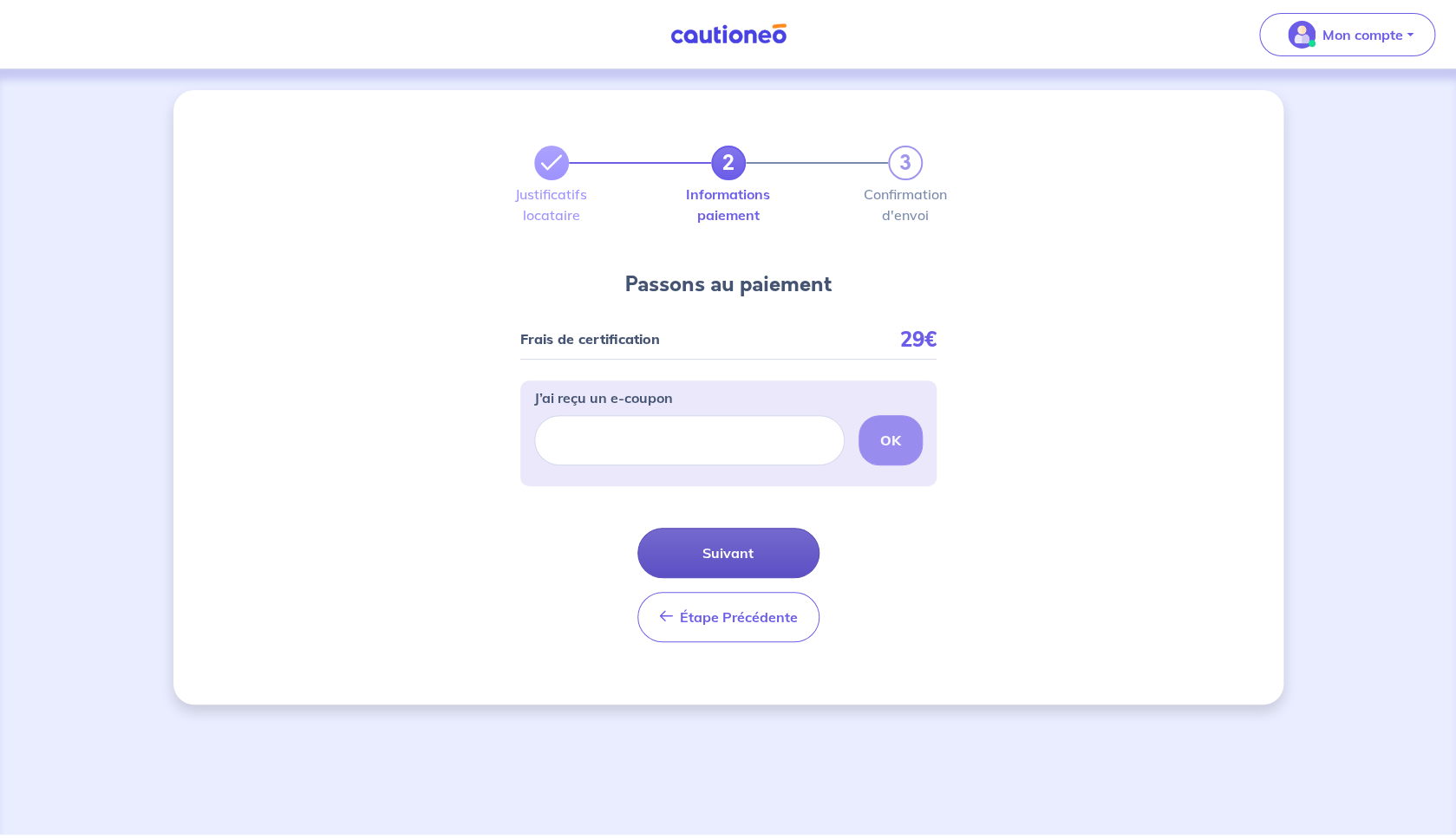
click at [799, 558] on button "Suivant" at bounding box center [728, 553] width 182 height 50
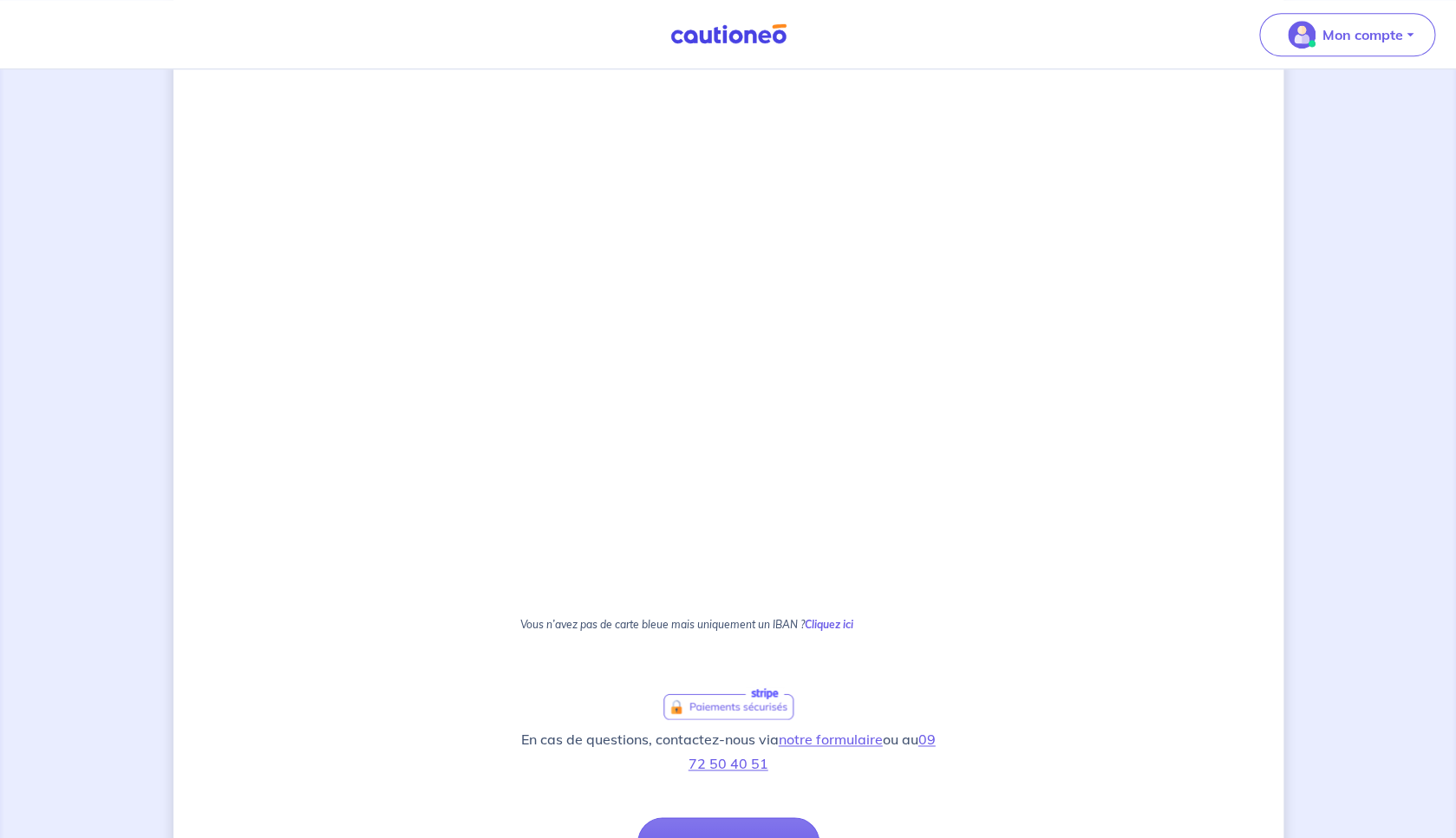
scroll to position [796, 0]
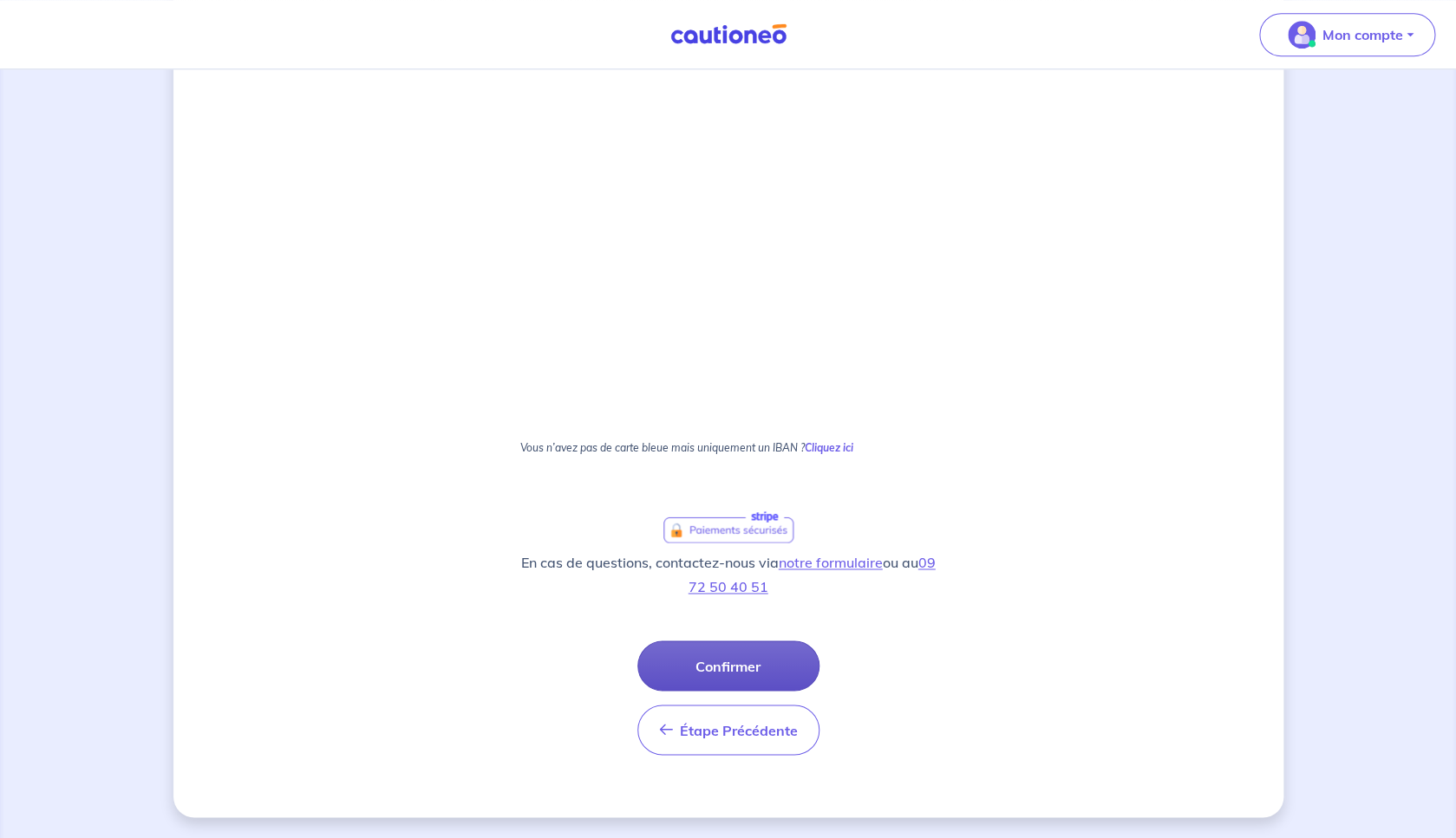
click at [743, 668] on button "Confirmer" at bounding box center [728, 665] width 182 height 50
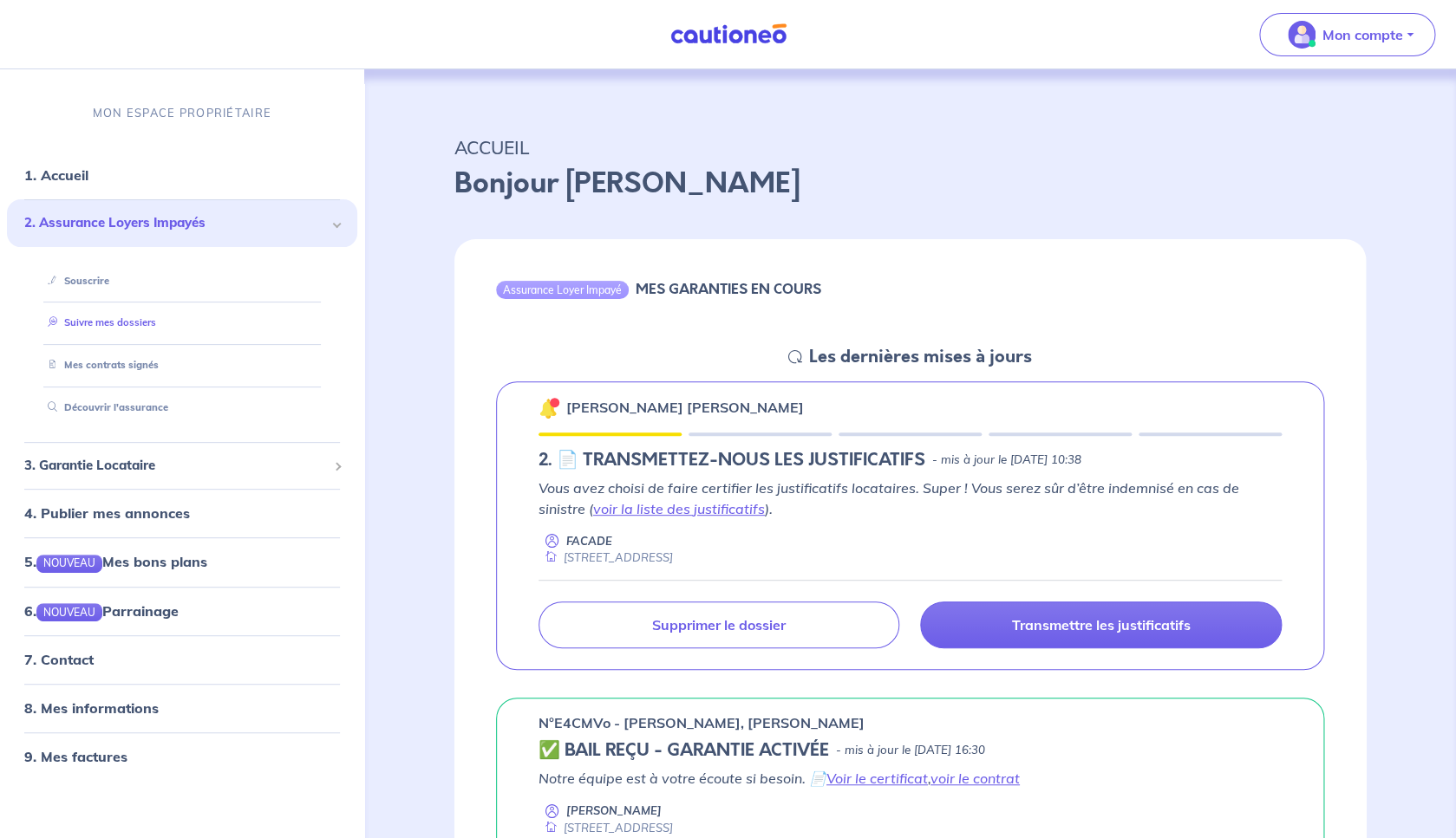
click at [133, 318] on link "Suivre mes dossiers" at bounding box center [98, 322] width 115 height 12
